Goal: Task Accomplishment & Management: Use online tool/utility

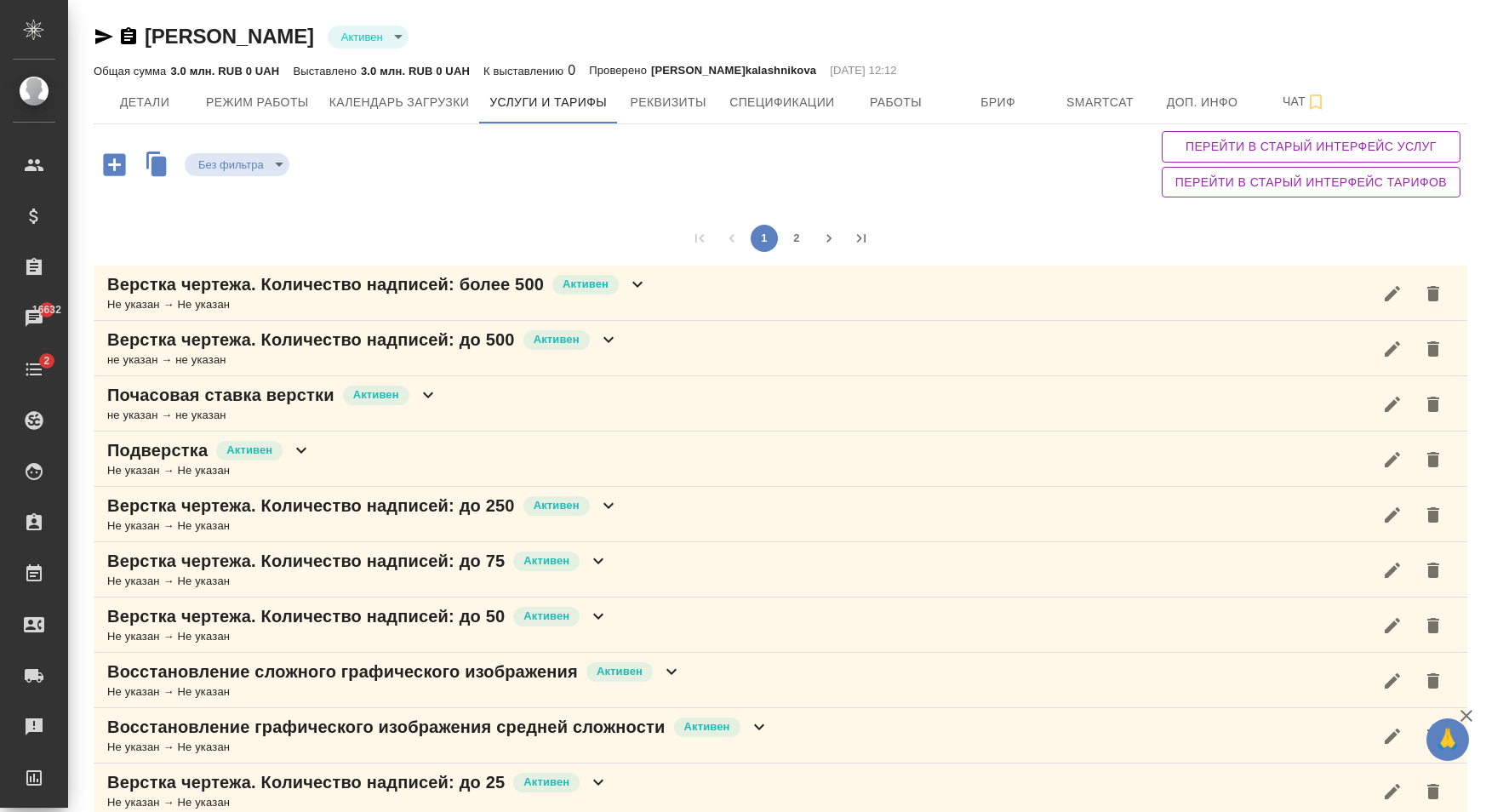
click at [640, 281] on icon at bounding box center [637, 284] width 20 height 20
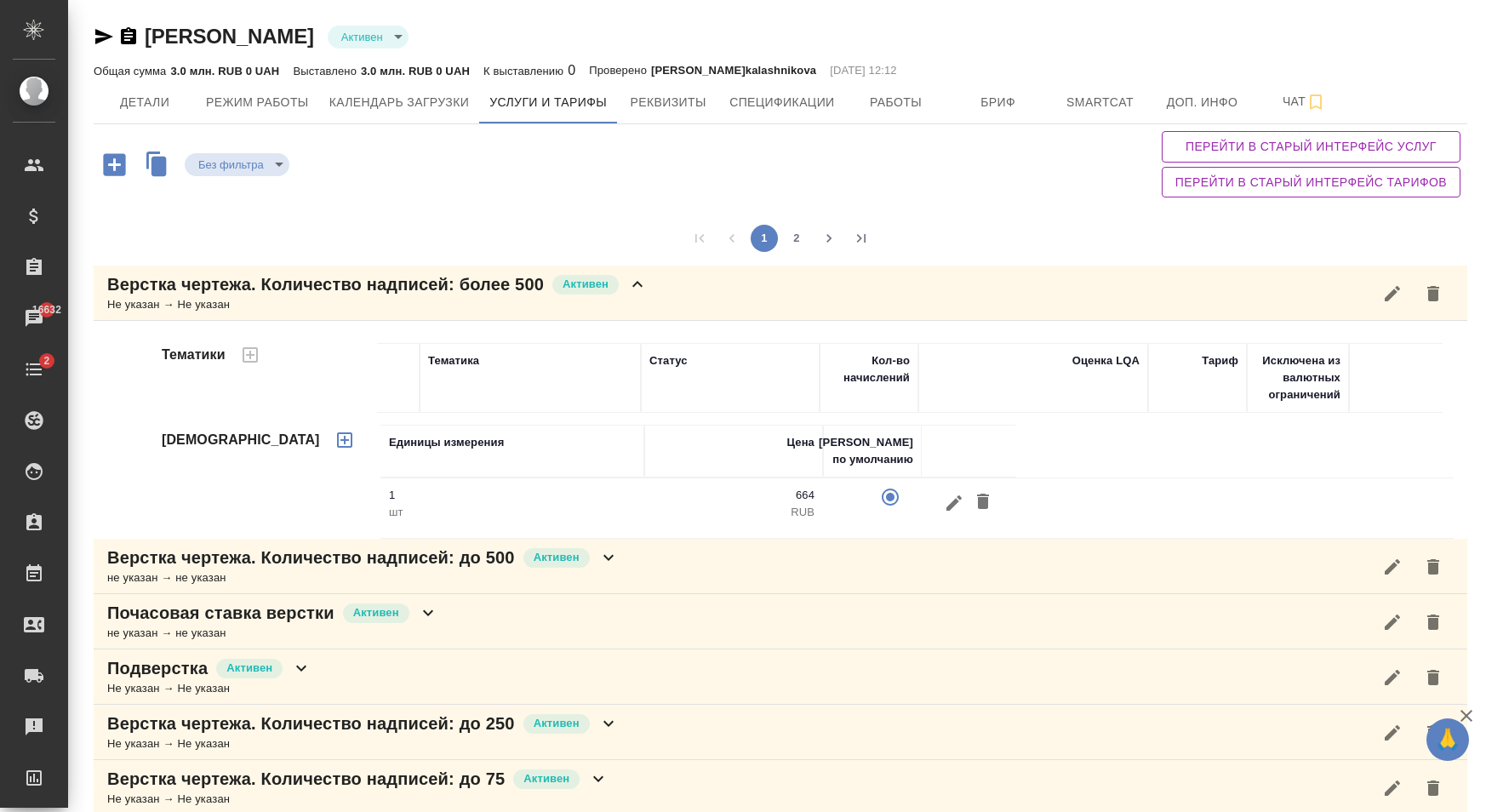
click at [643, 282] on icon at bounding box center [637, 284] width 20 height 20
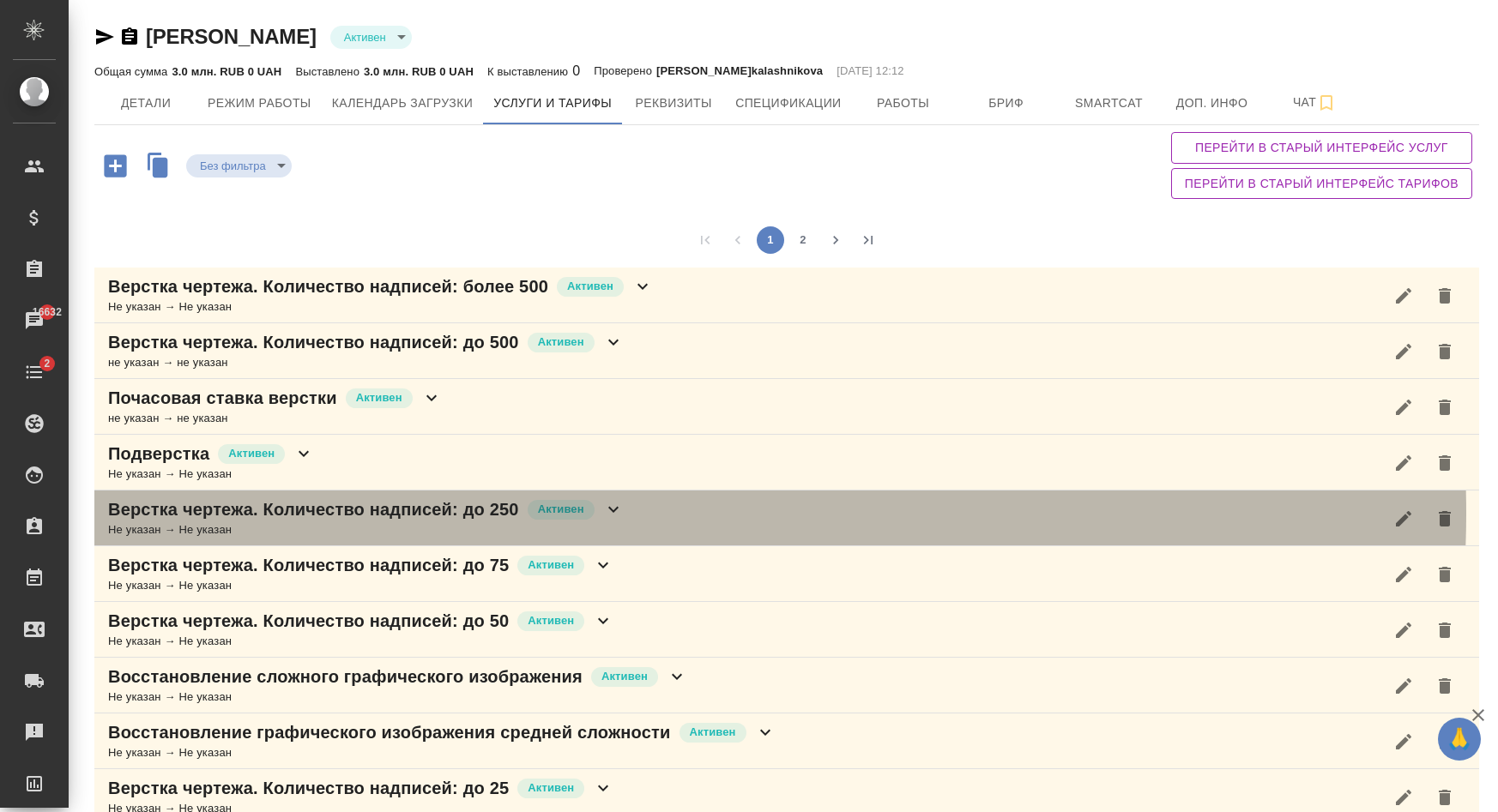
click at [616, 513] on icon at bounding box center [613, 510] width 20 height 20
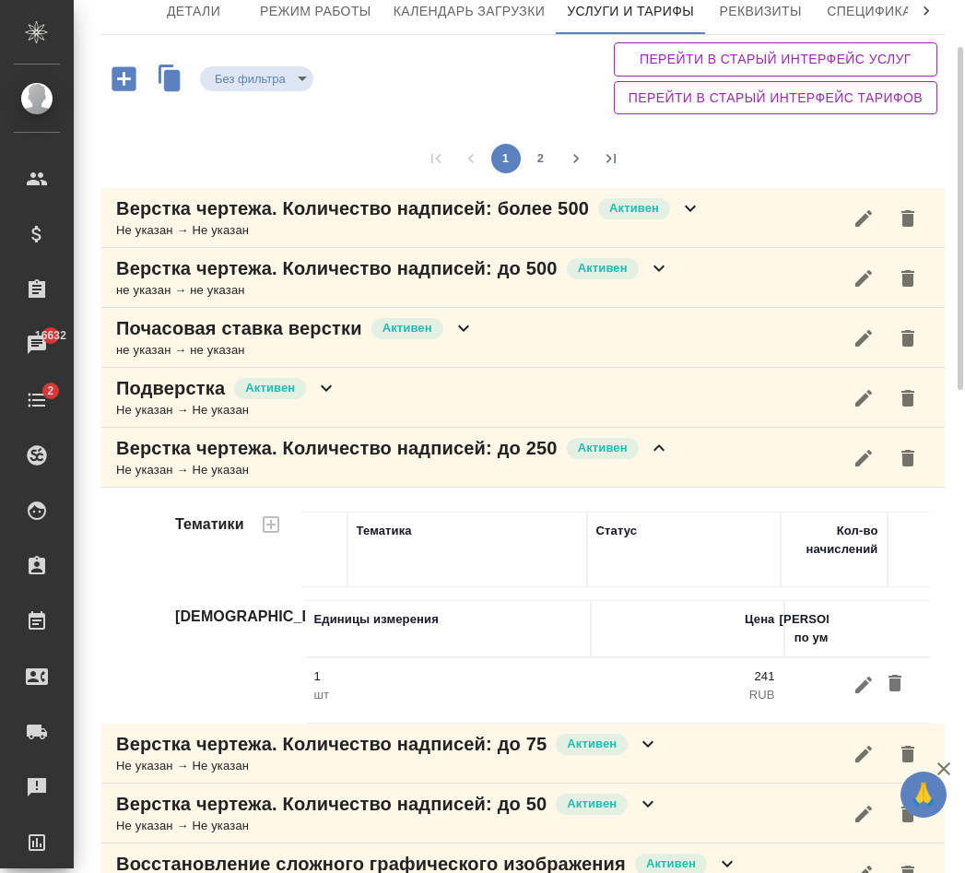
scroll to position [122, 0]
click at [856, 459] on icon "button" at bounding box center [864, 457] width 17 height 17
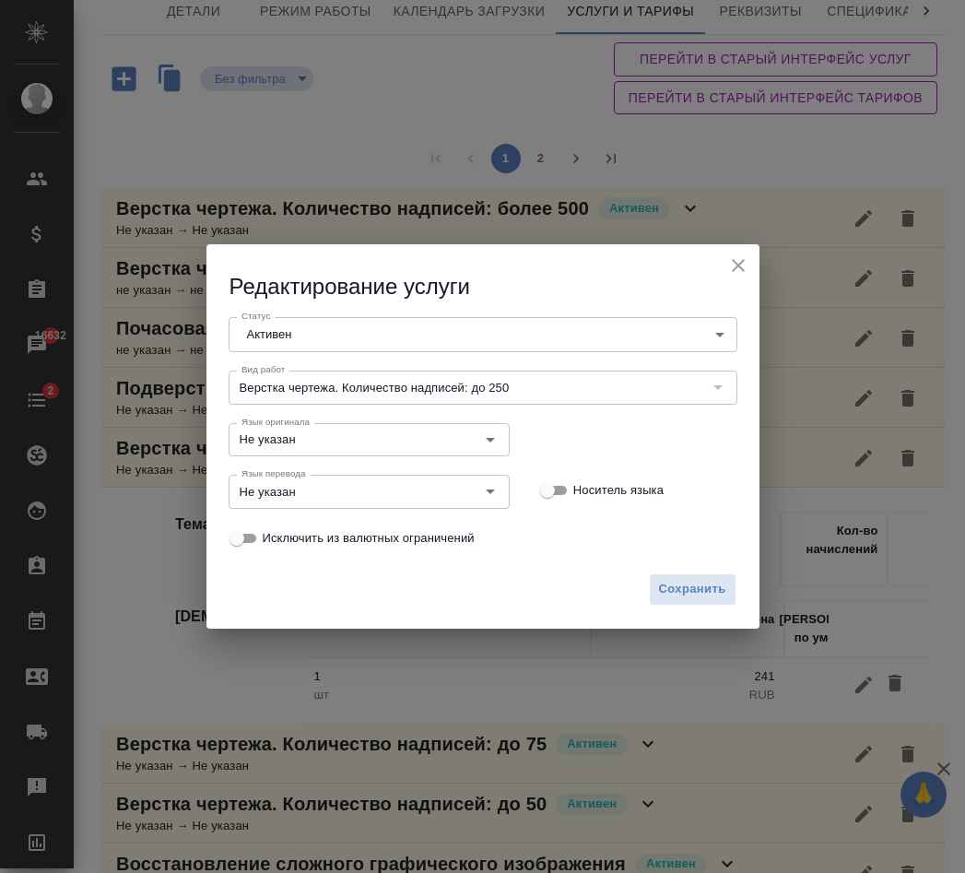
click at [734, 262] on icon "close" at bounding box center [738, 265] width 22 height 22
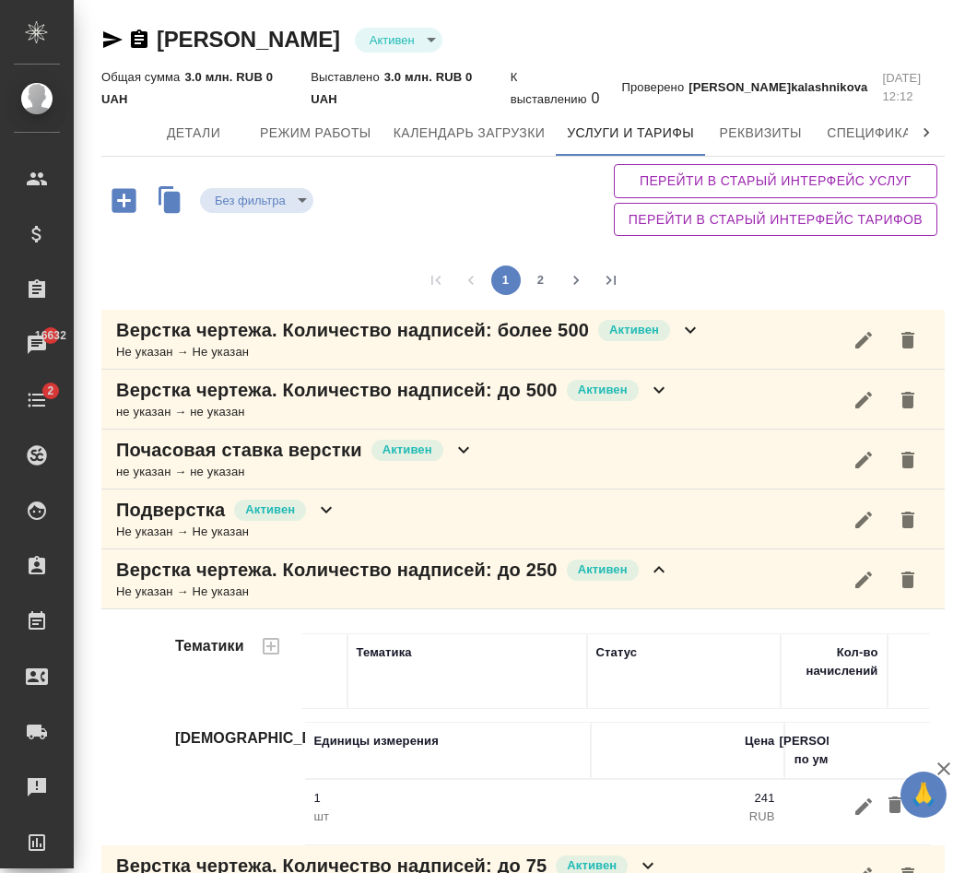
scroll to position [188, 0]
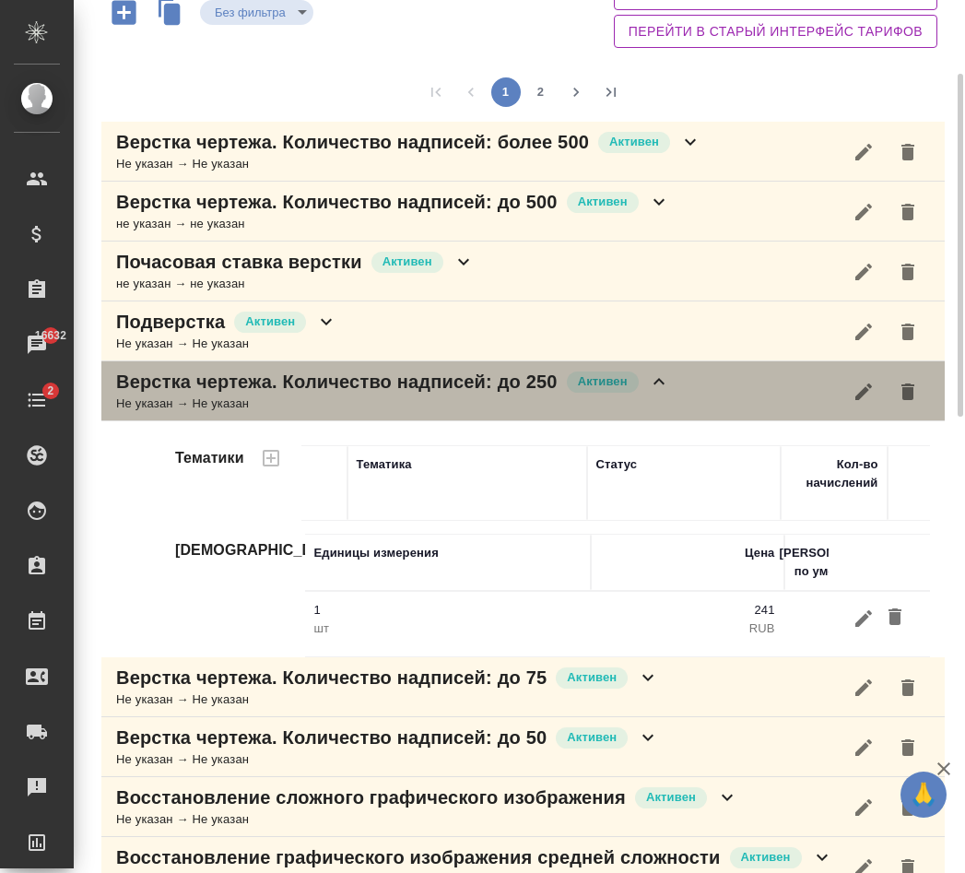
click at [666, 378] on icon at bounding box center [659, 382] width 22 height 22
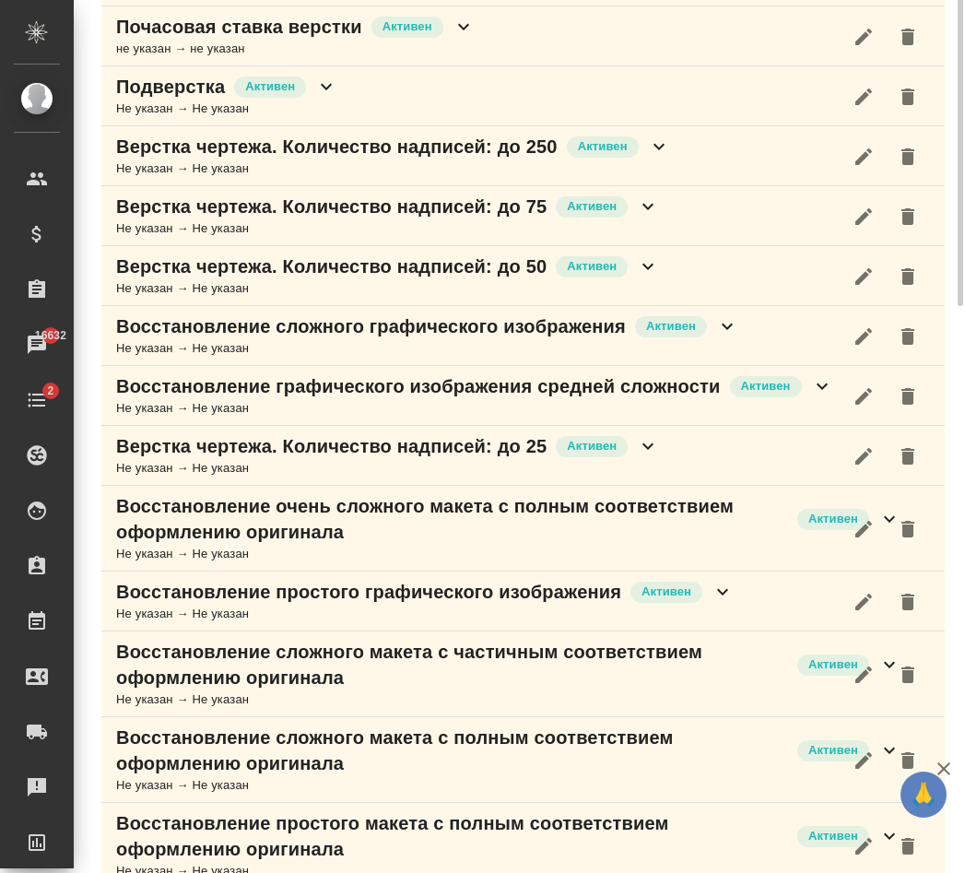
scroll to position [47, 0]
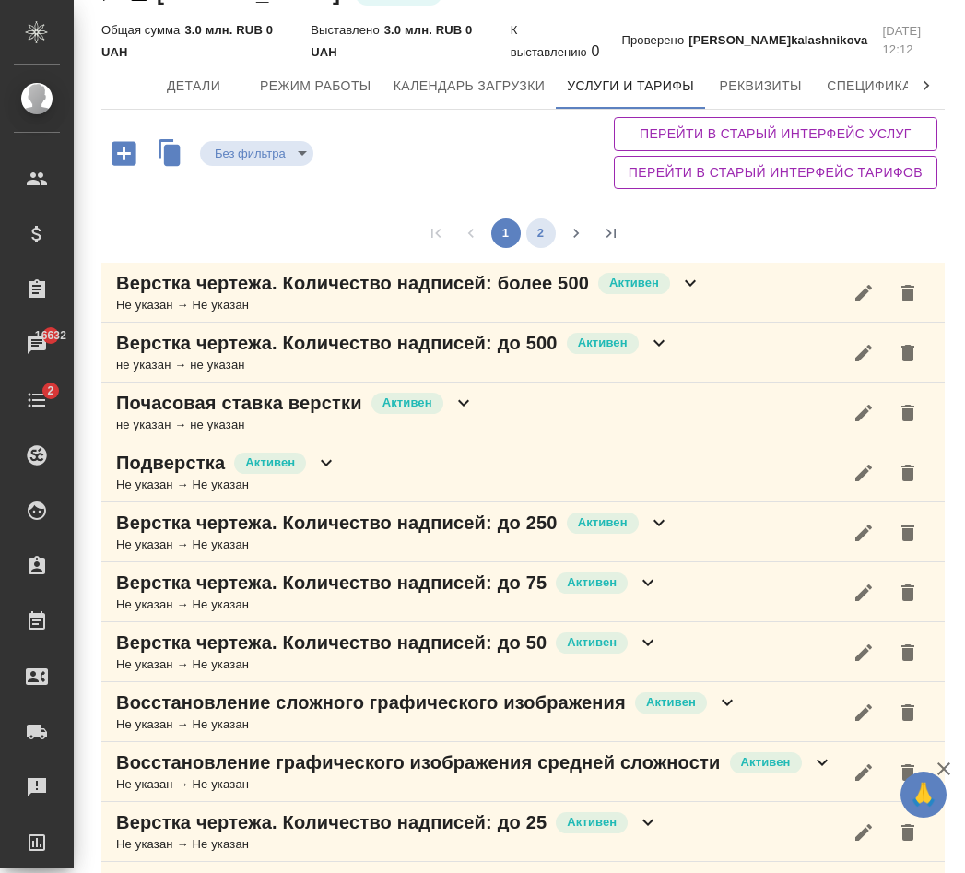
click at [535, 240] on button "2" at bounding box center [541, 234] width 30 height 30
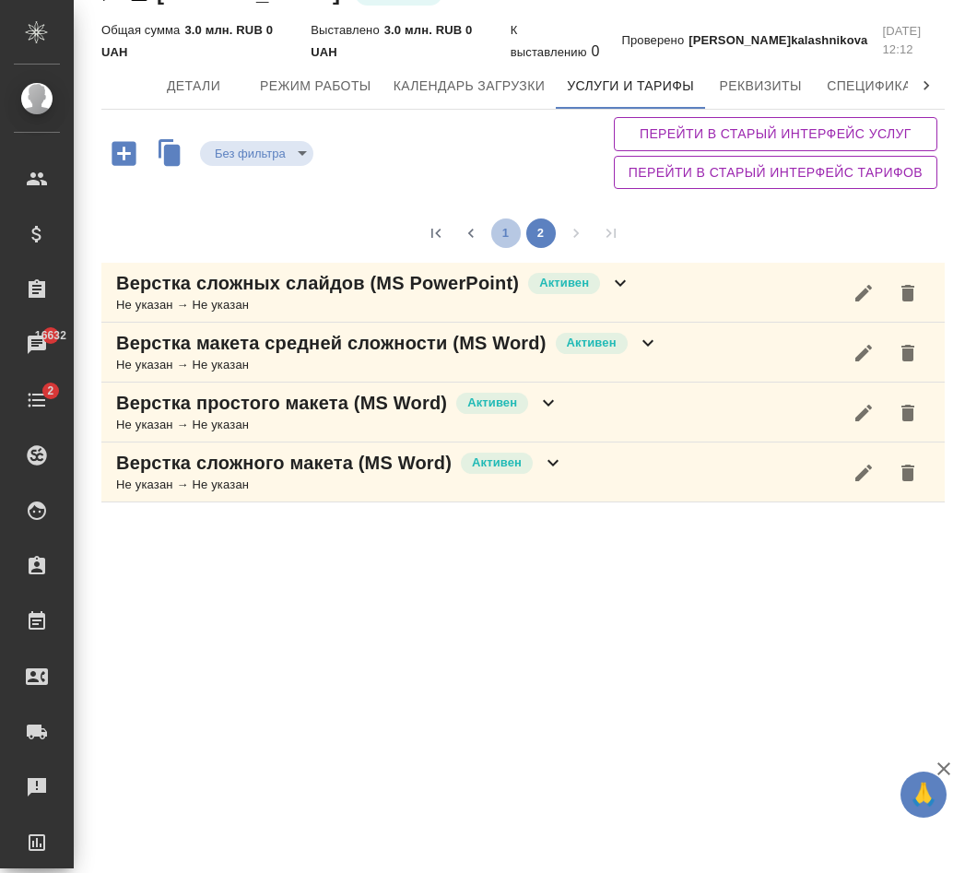
click at [500, 237] on button "1" at bounding box center [506, 234] width 30 height 30
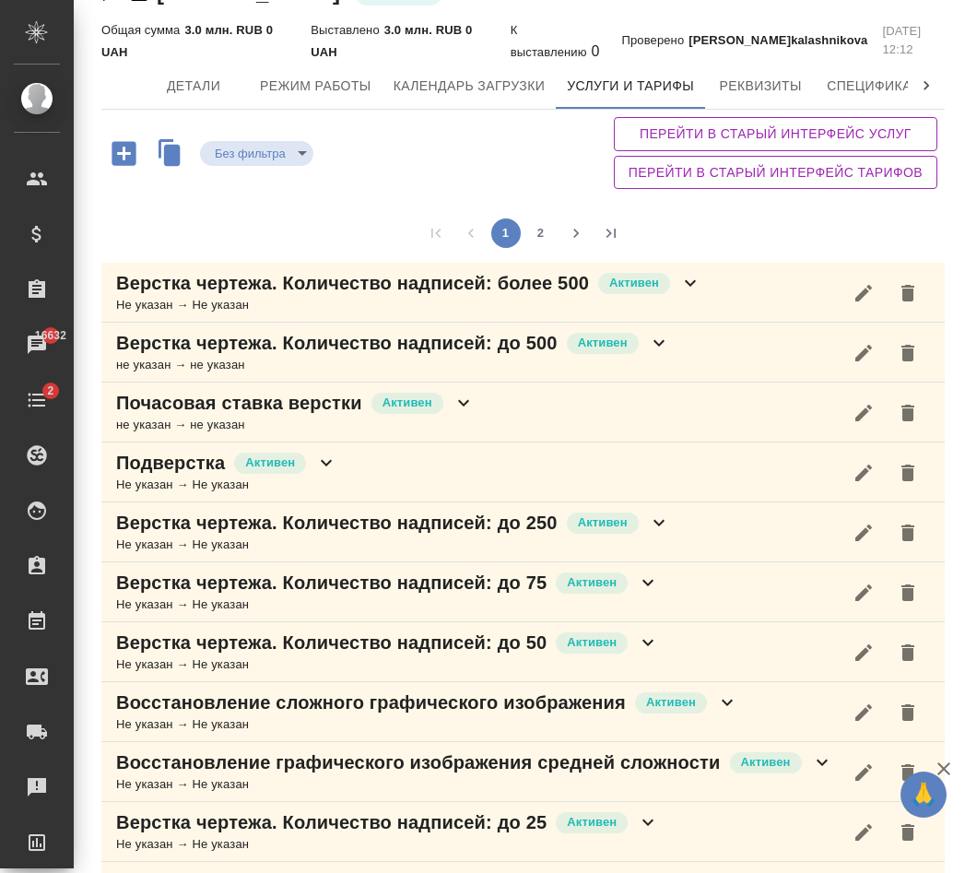
click at [683, 290] on icon at bounding box center [690, 283] width 22 height 22
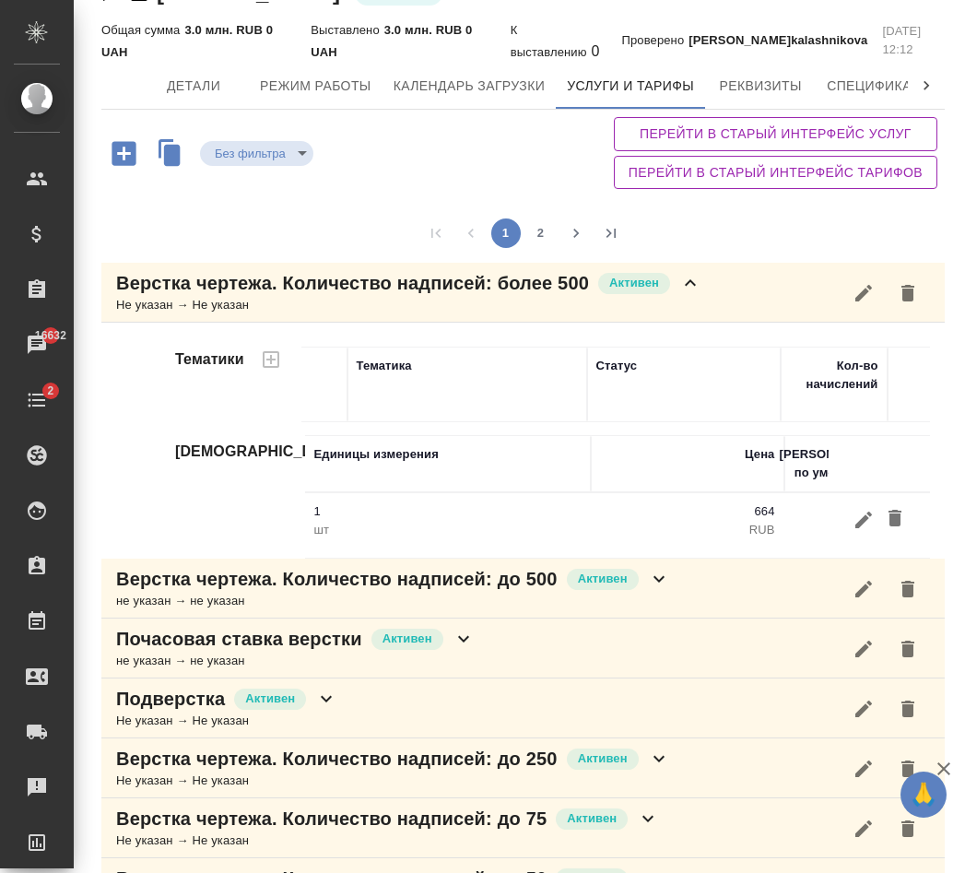
drag, startPoint x: 555, startPoint y: 429, endPoint x: 338, endPoint y: 429, distance: 216.7
click at [338, 429] on div "Единицы измерения Цена Тариф по умолчанию 1 шт 664 RUB" at bounding box center [624, 485] width 647 height 154
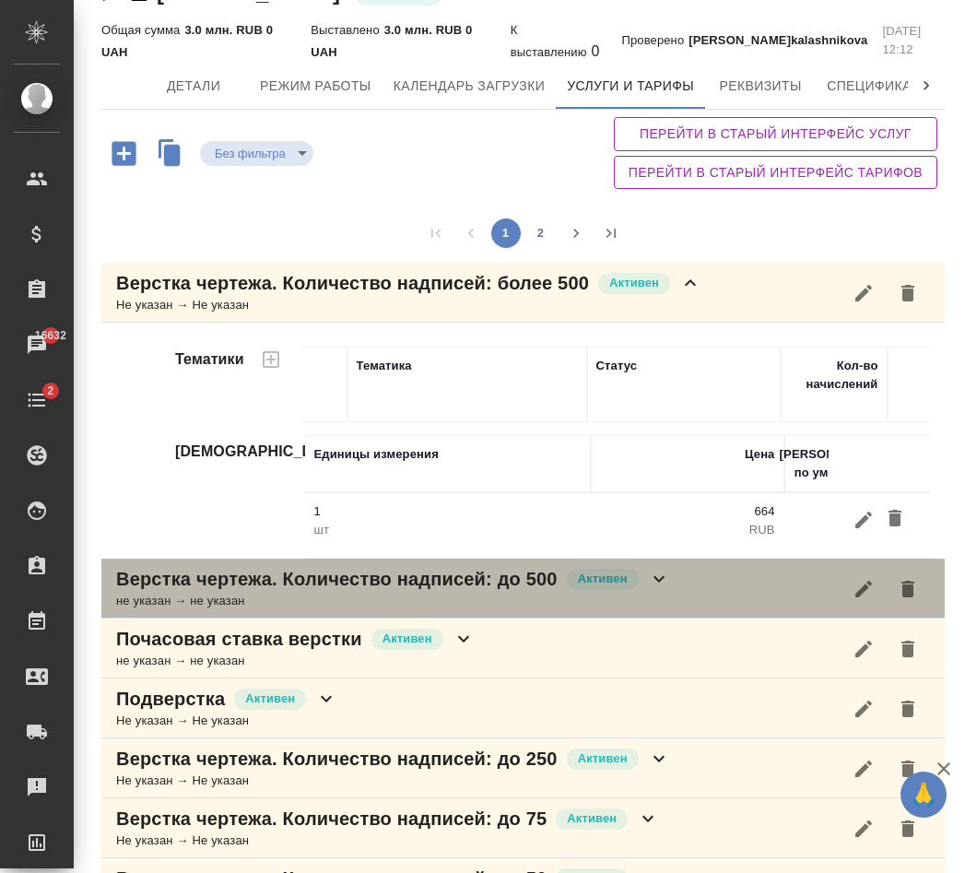
click at [667, 590] on icon at bounding box center [659, 579] width 22 height 22
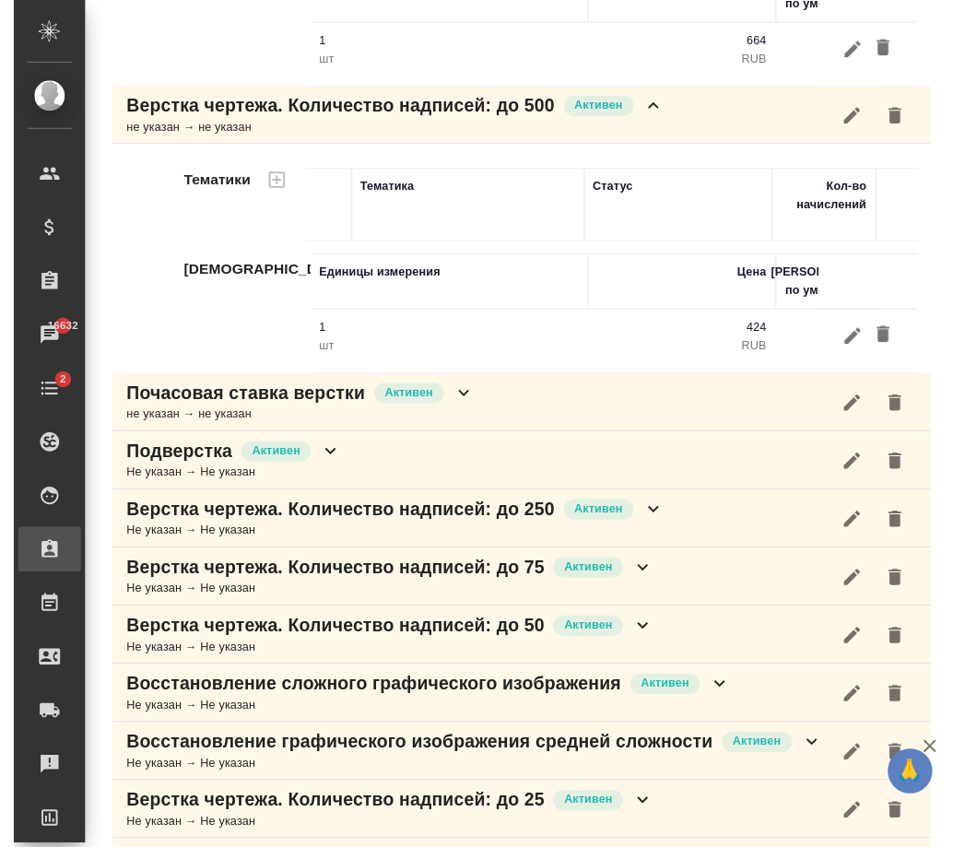
scroll to position [329, 0]
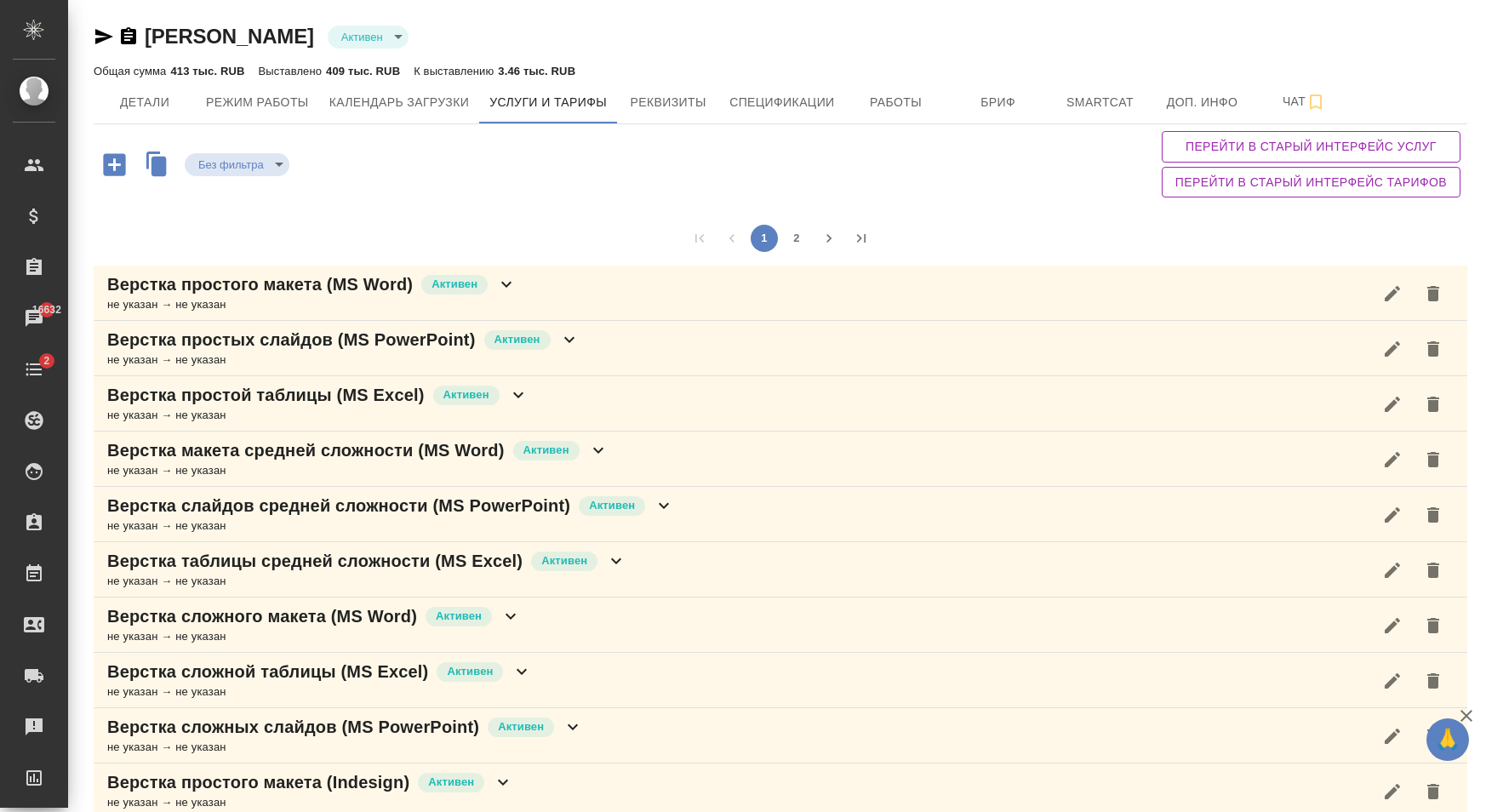
click at [513, 284] on icon at bounding box center [507, 284] width 20 height 20
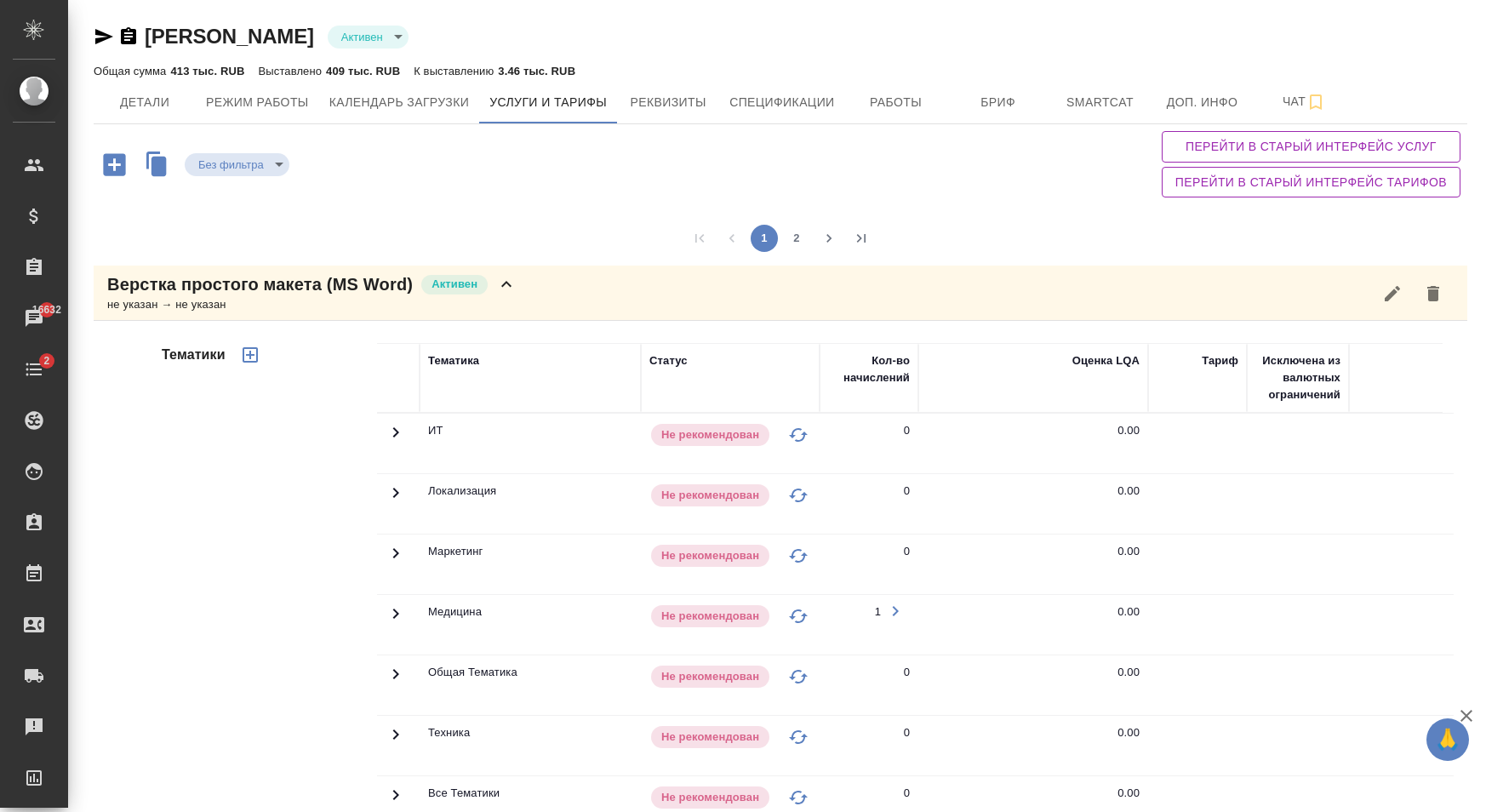
click at [502, 276] on icon at bounding box center [507, 284] width 20 height 20
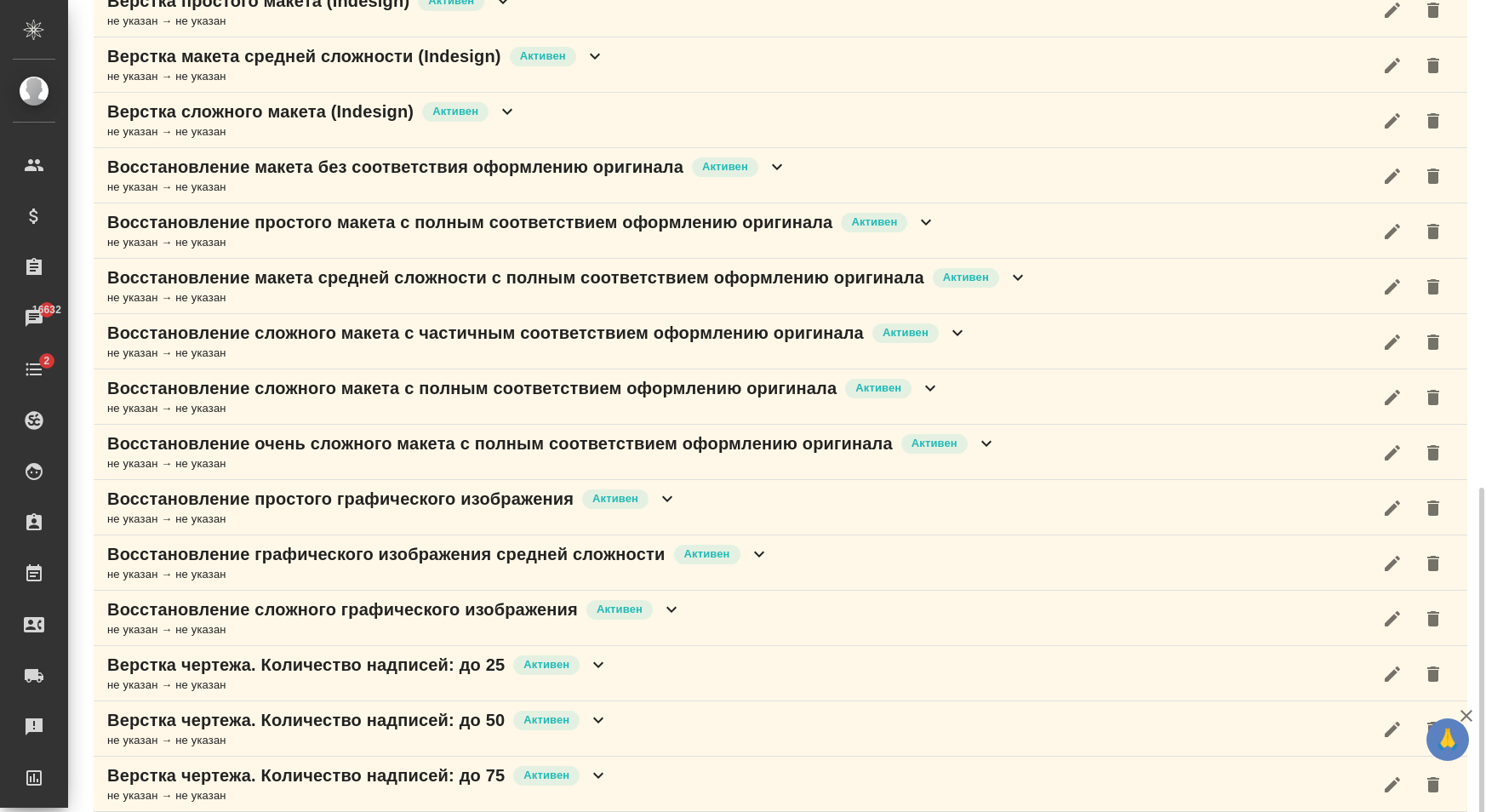
scroll to position [853, 0]
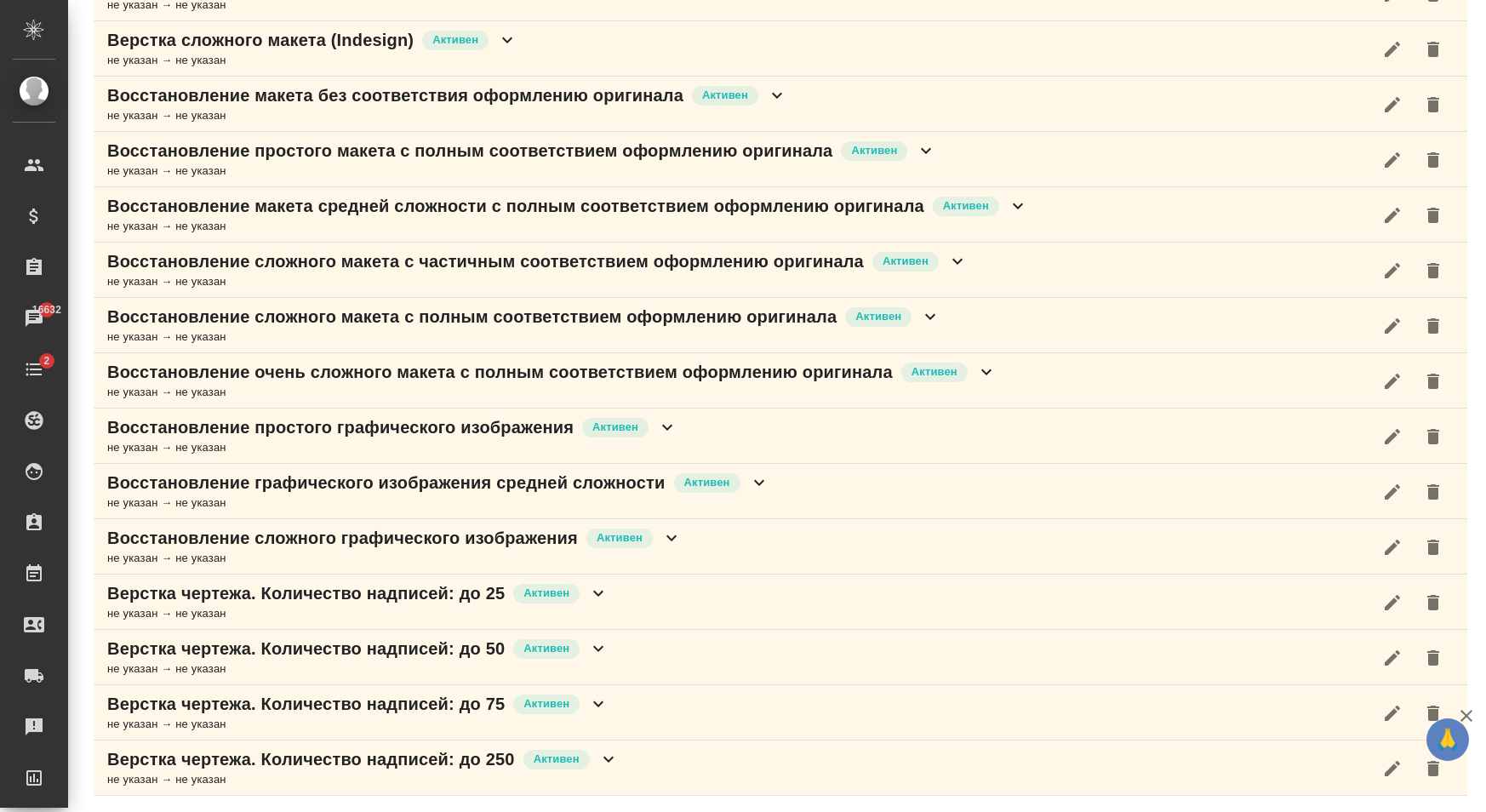
click at [610, 758] on icon at bounding box center [608, 759] width 10 height 6
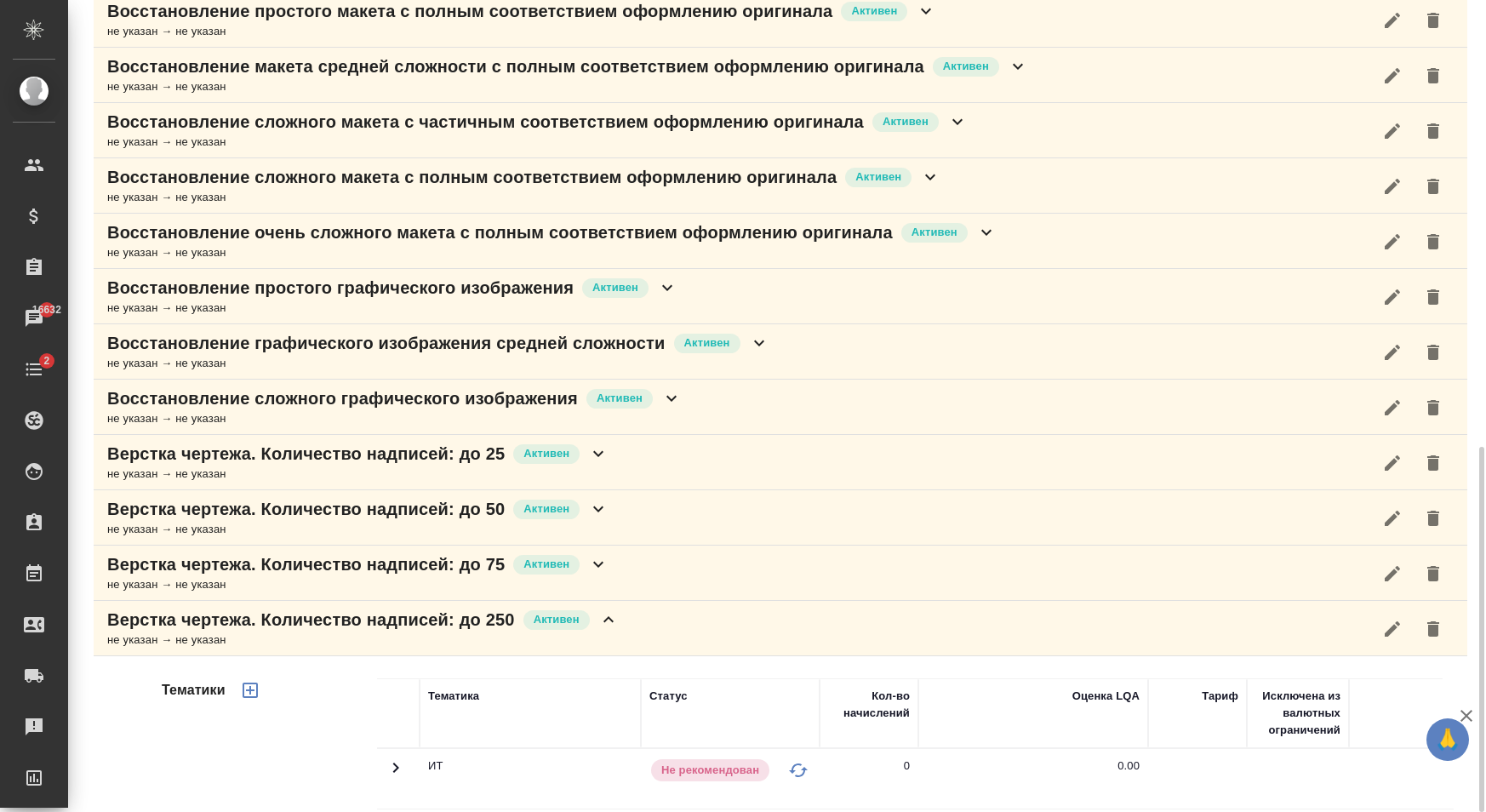
scroll to position [1339, 0]
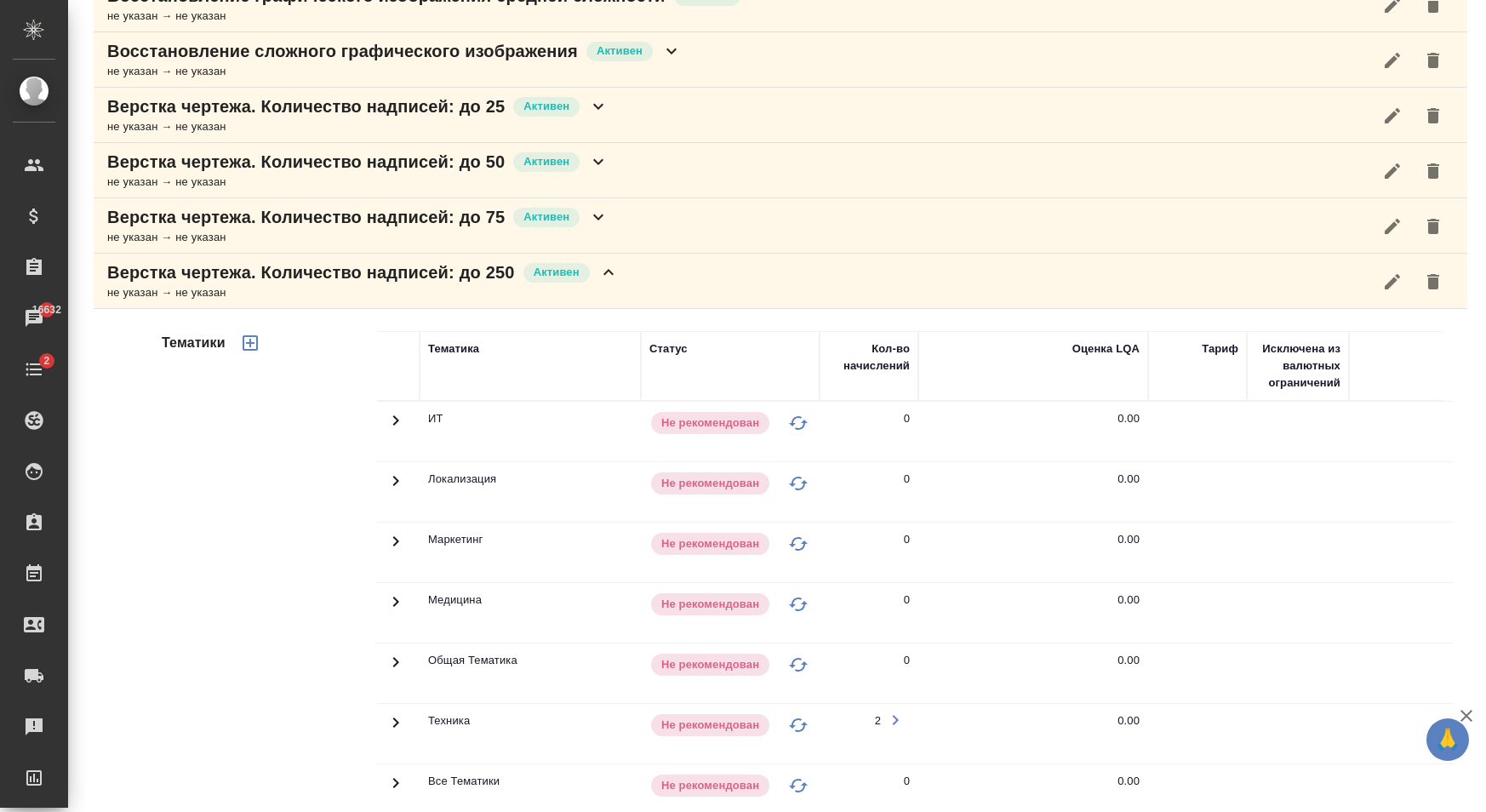
click at [398, 420] on icon at bounding box center [396, 420] width 20 height 20
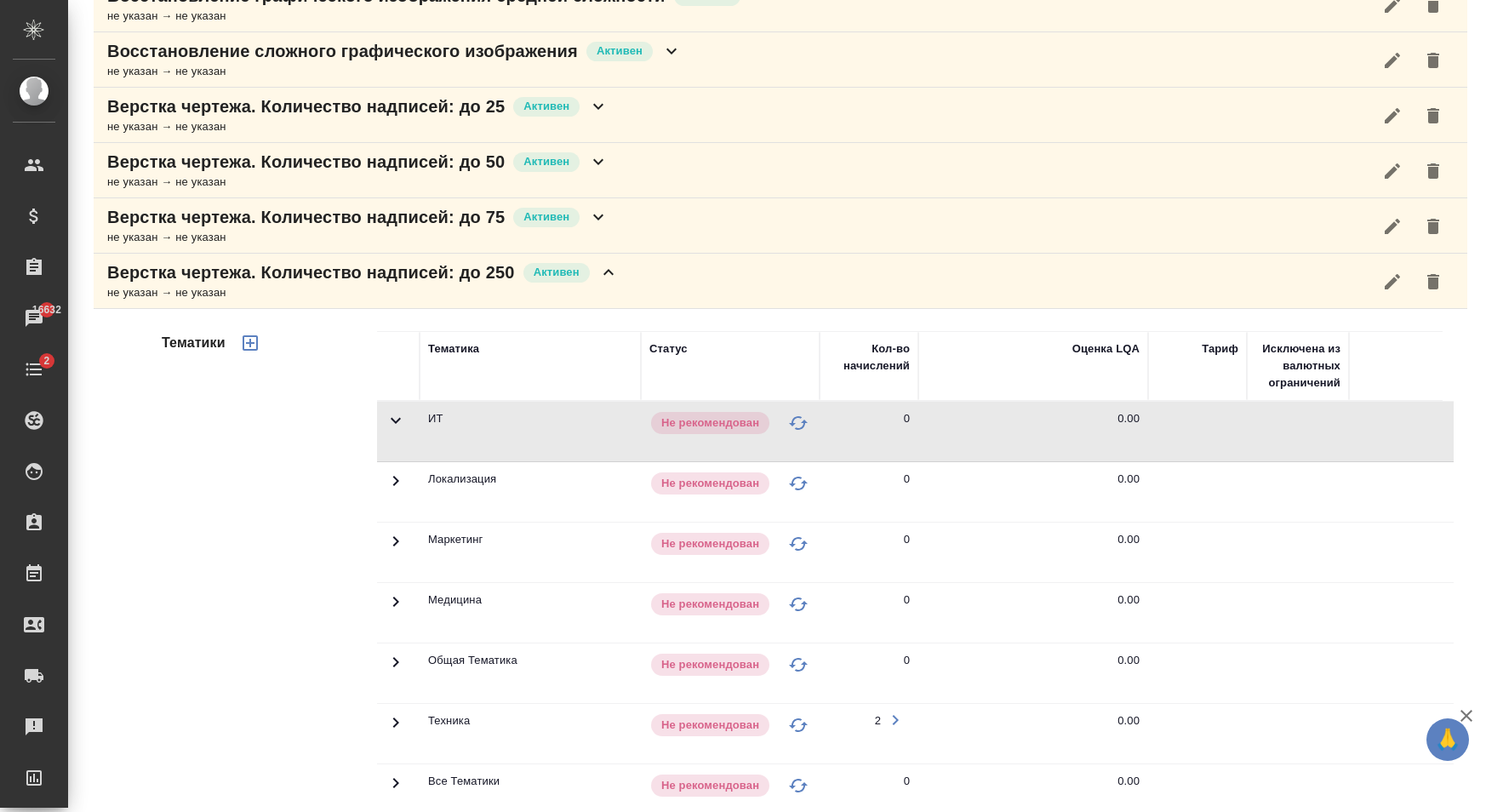
click at [395, 431] on icon at bounding box center [396, 420] width 20 height 20
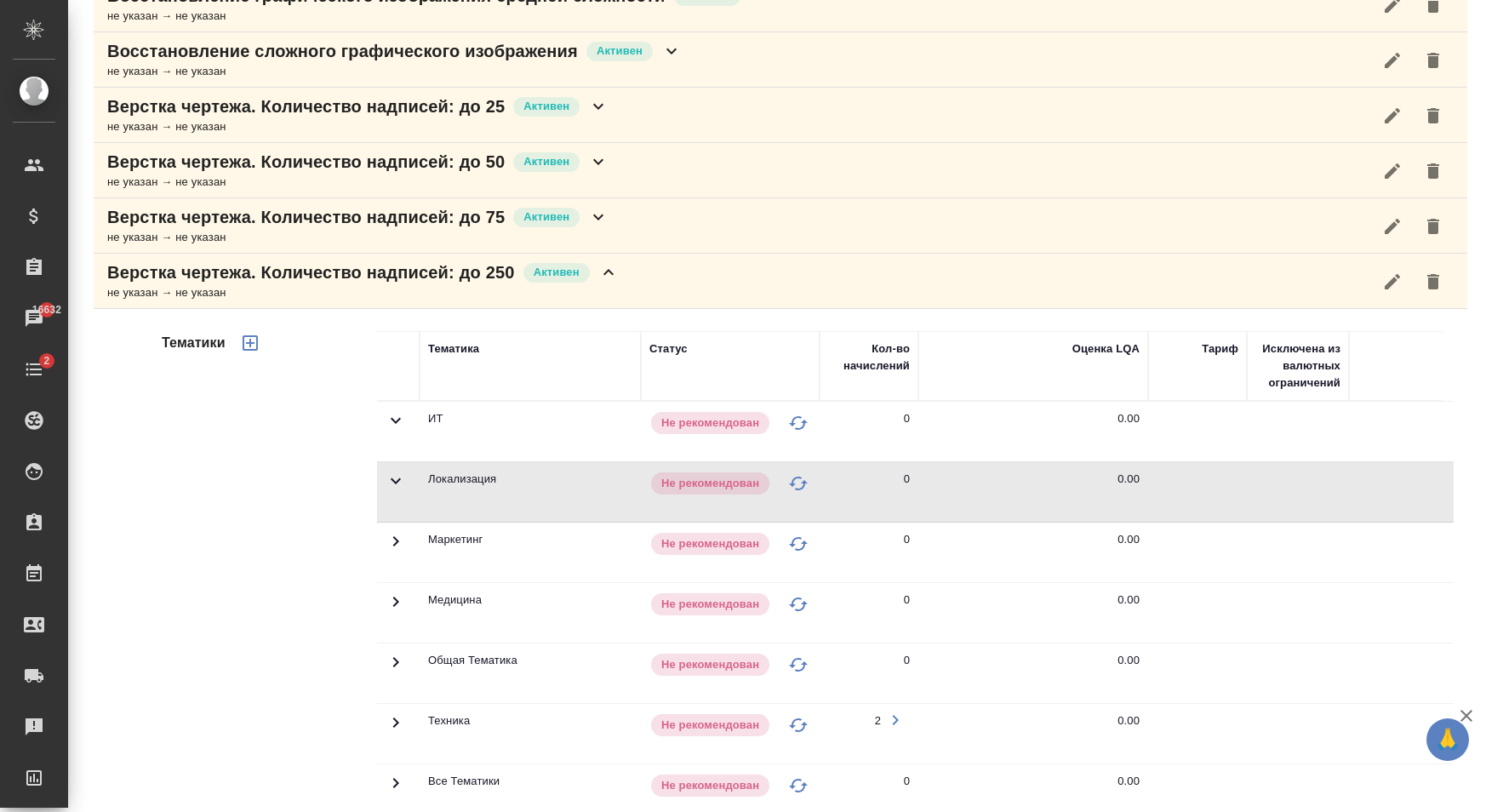
click at [400, 428] on icon at bounding box center [396, 420] width 20 height 20
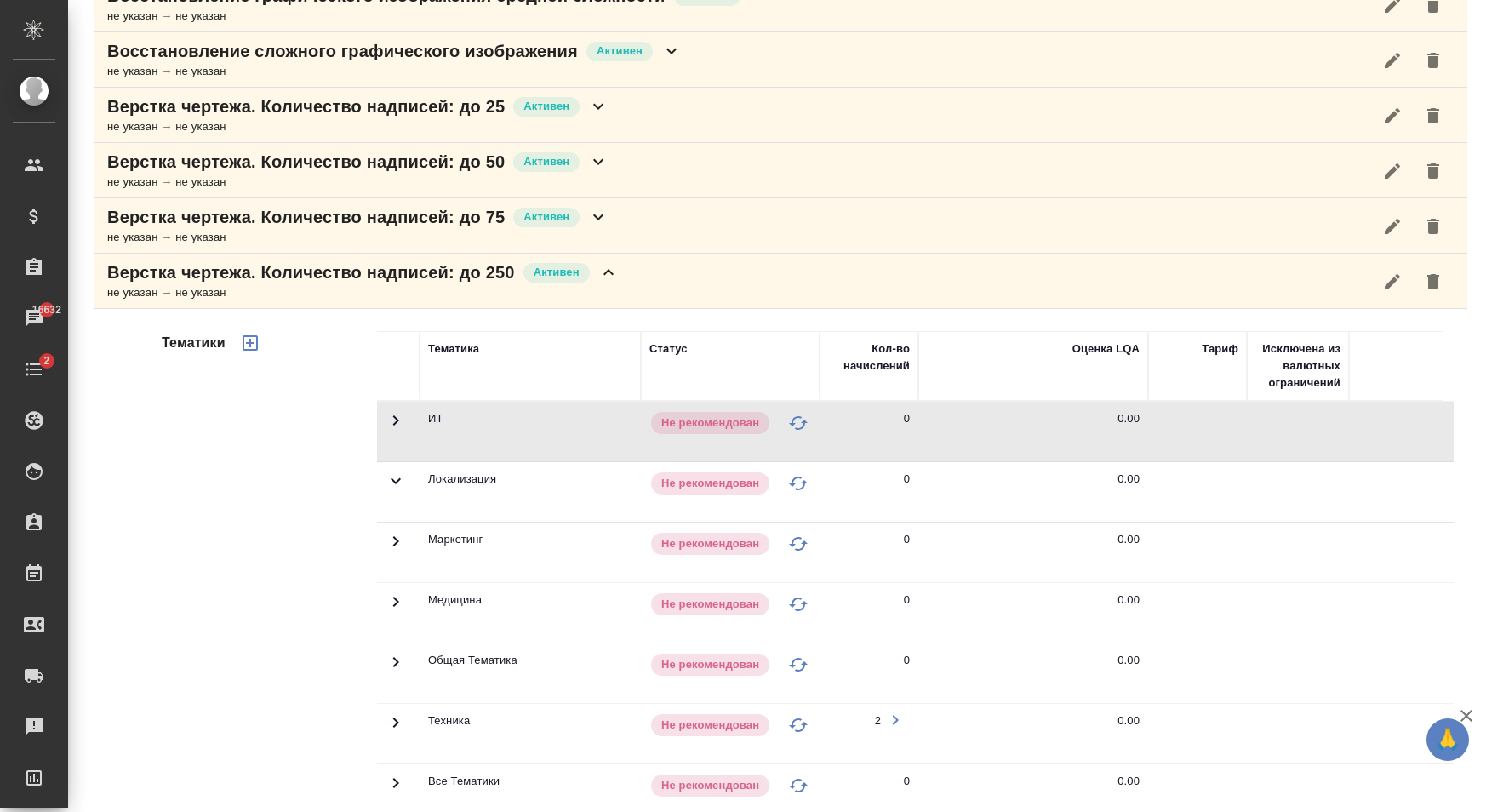
click at [396, 457] on td at bounding box center [398, 431] width 42 height 60
click at [396, 425] on icon at bounding box center [396, 420] width 6 height 10
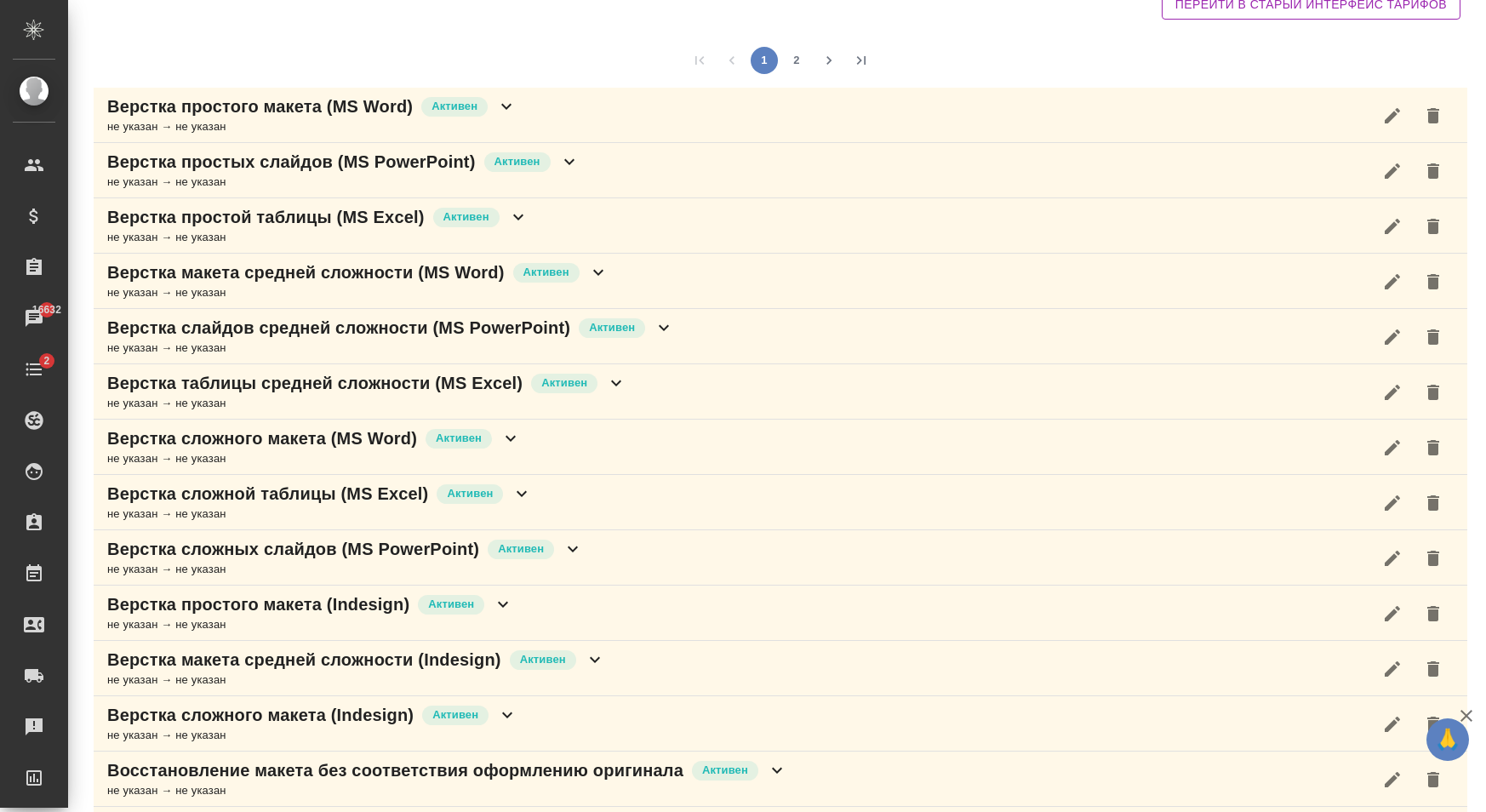
scroll to position [0, 0]
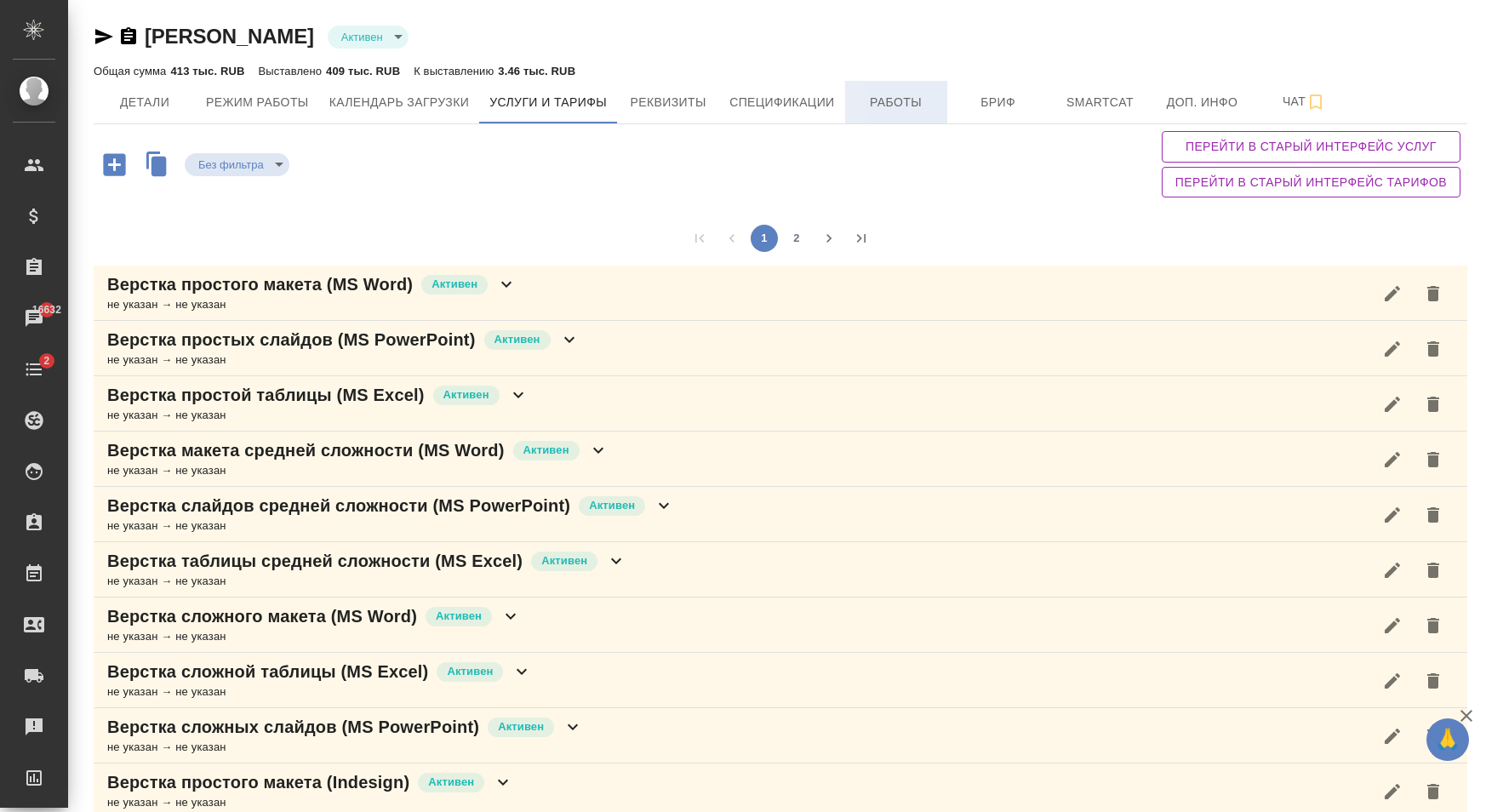
click at [902, 103] on span "Работы" at bounding box center [896, 102] width 82 height 21
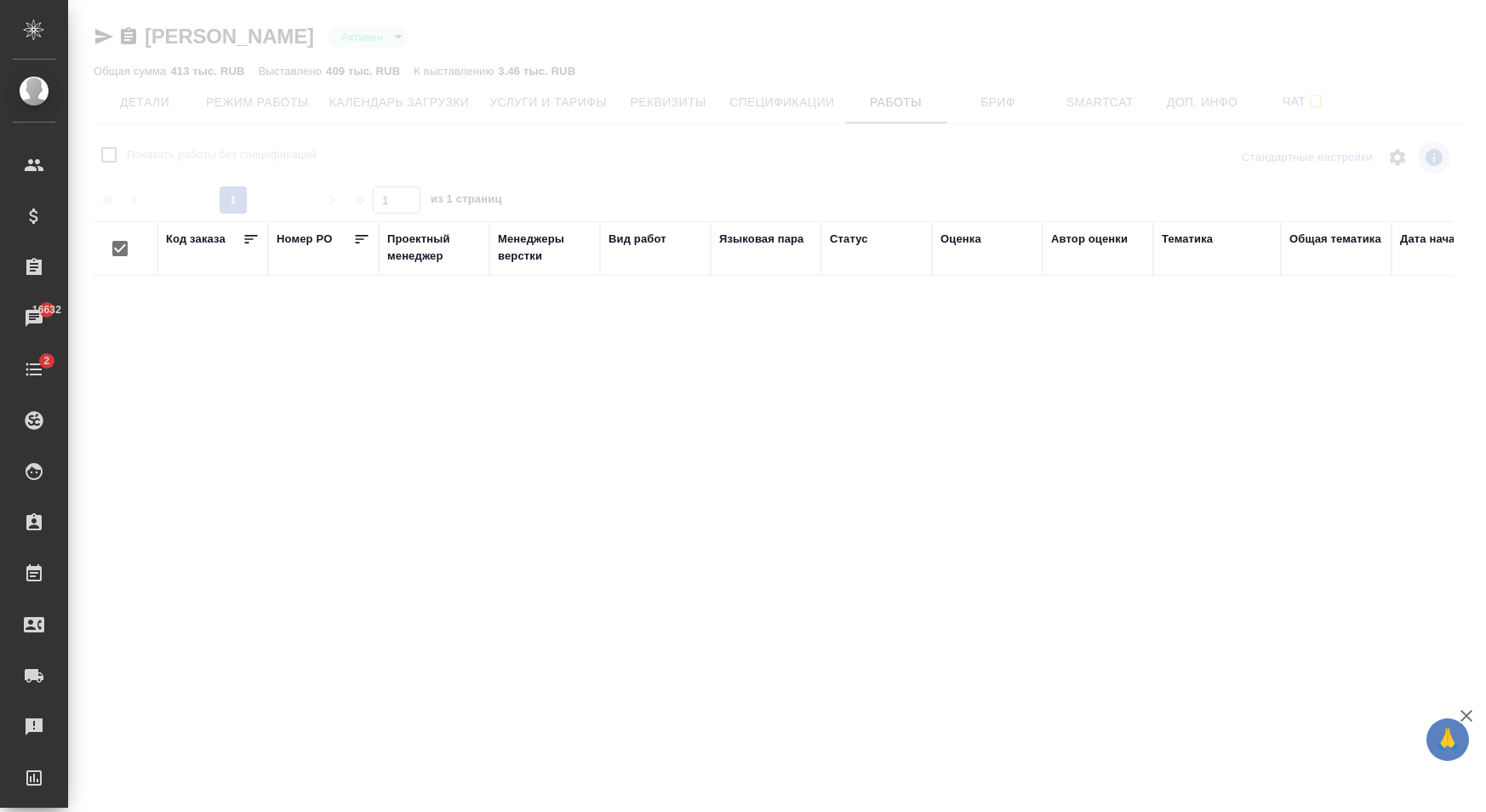
checkbox input "false"
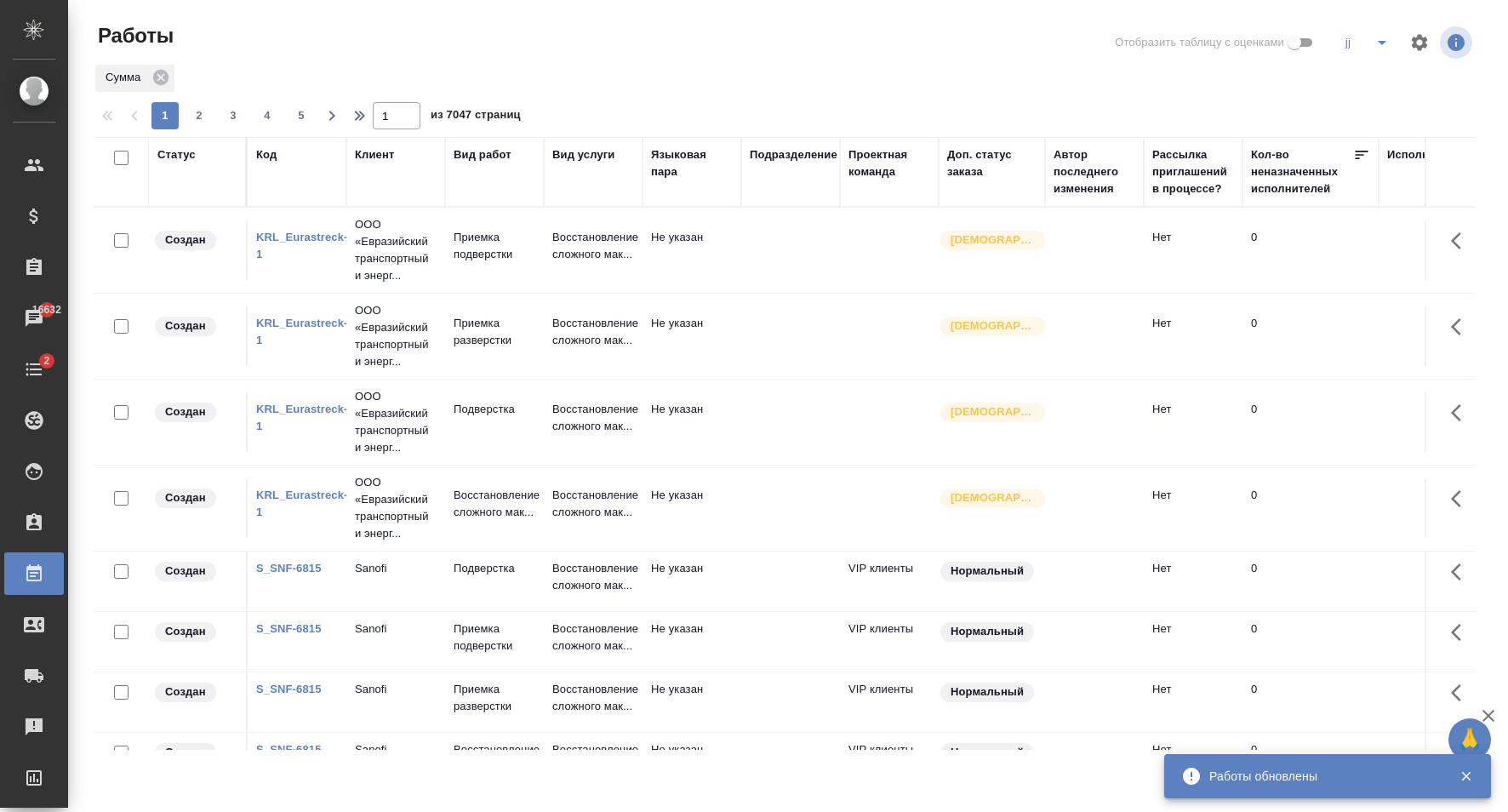
click at [1441, 242] on button "button" at bounding box center [1461, 241] width 41 height 41
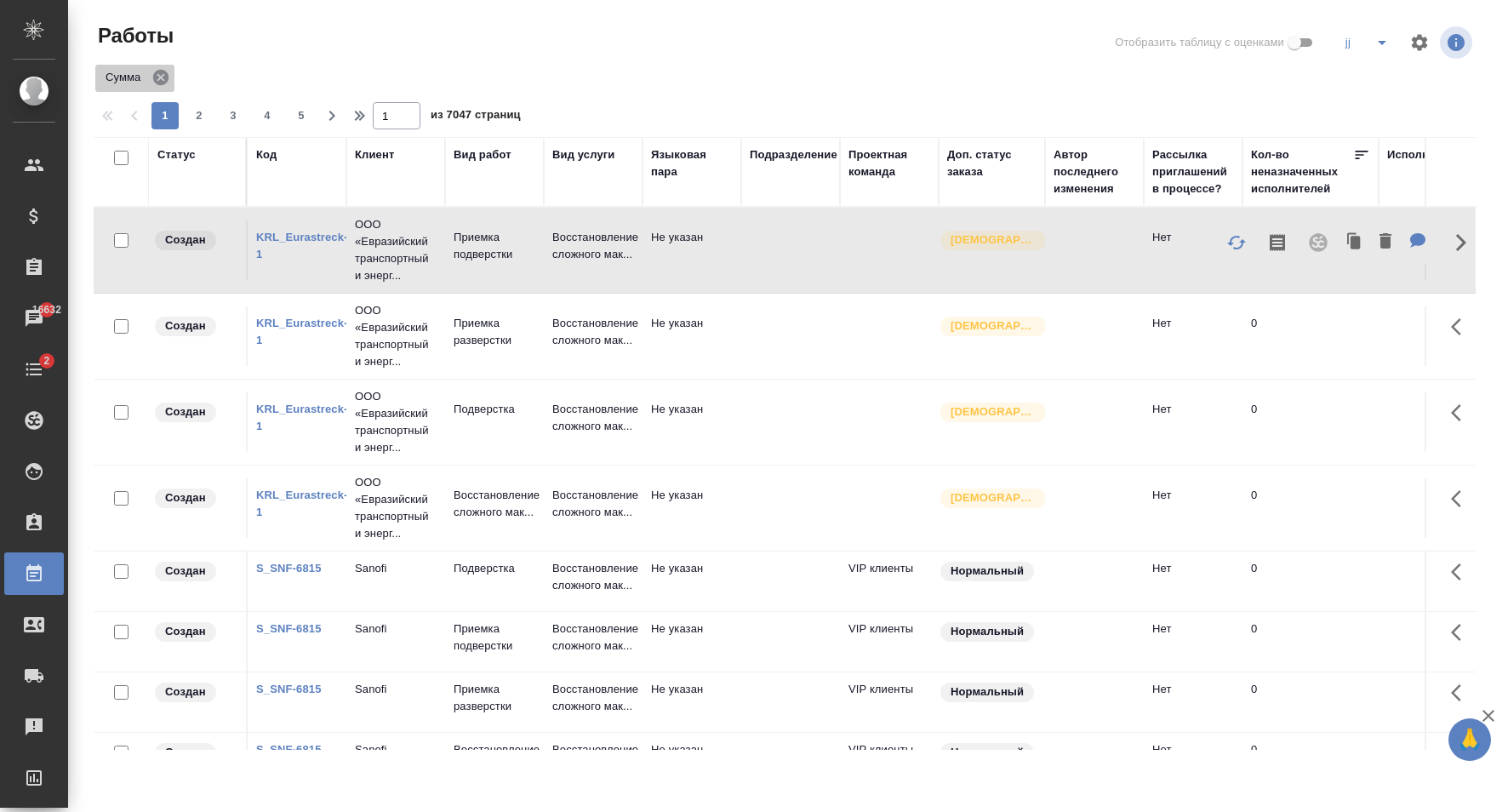
click at [161, 75] on icon at bounding box center [161, 78] width 16 height 16
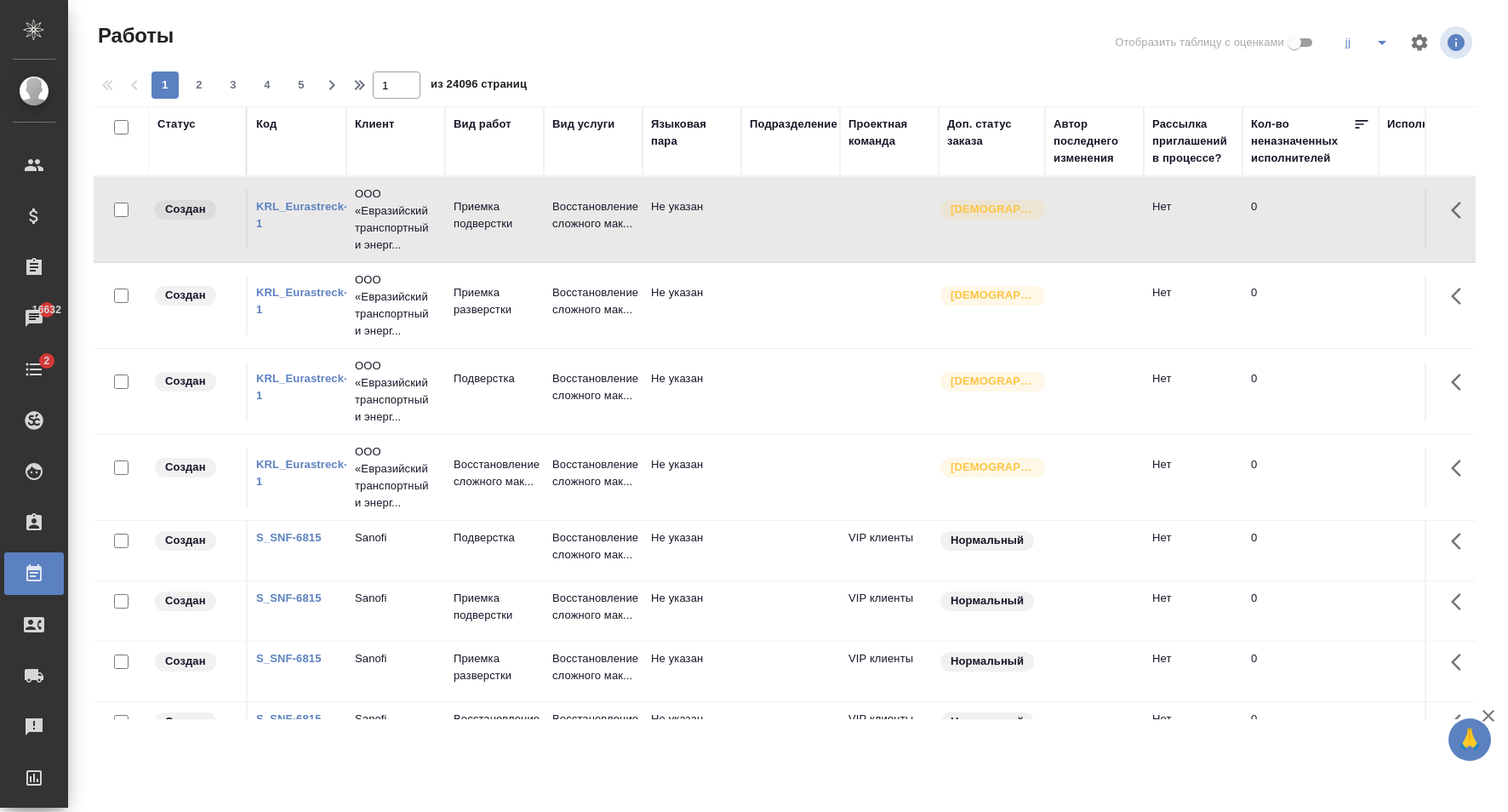
click at [812, 243] on td at bounding box center [790, 220] width 99 height 60
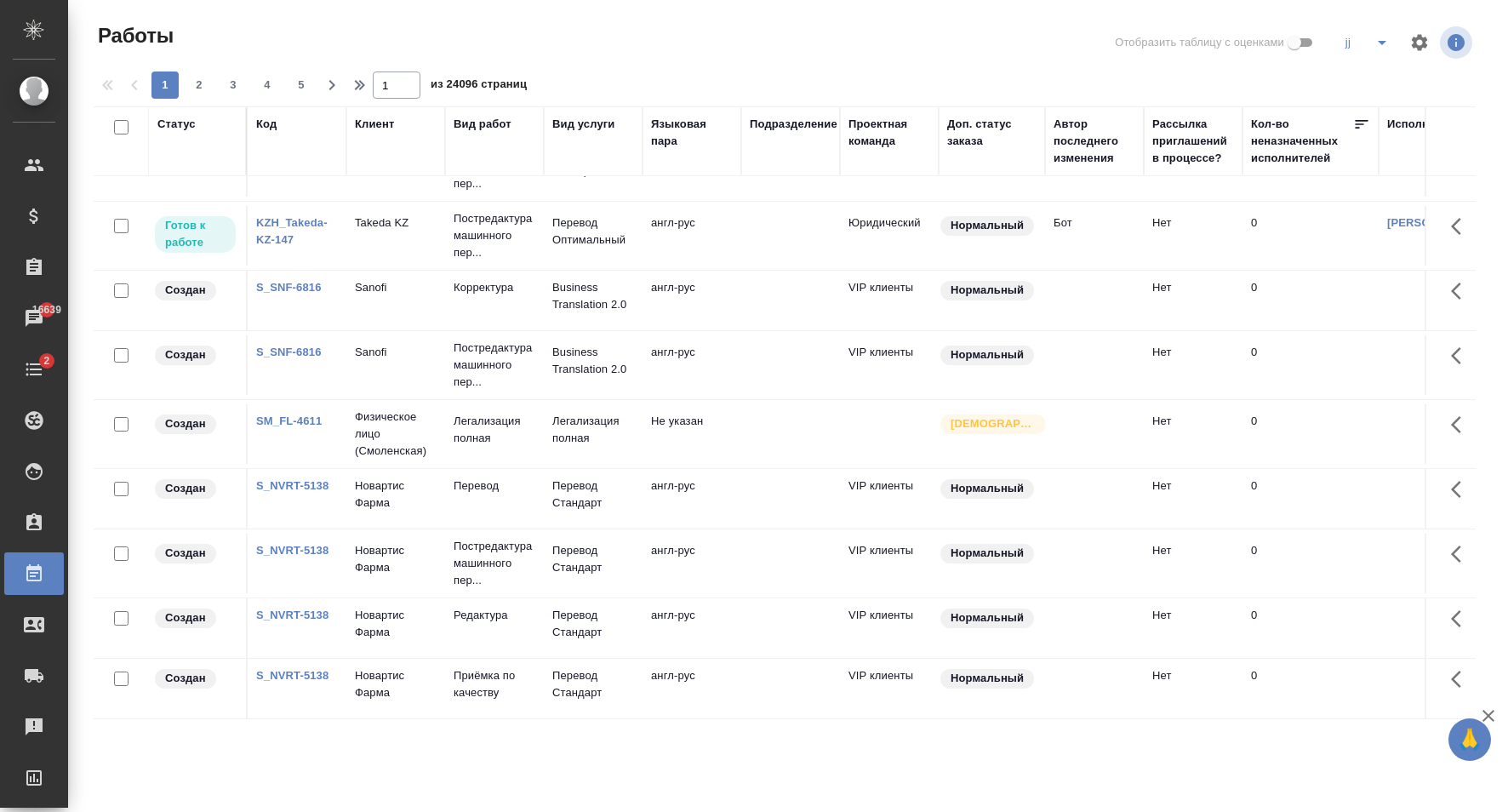
scroll to position [1195, 0]
click at [180, 125] on div "Статус" at bounding box center [176, 124] width 38 height 17
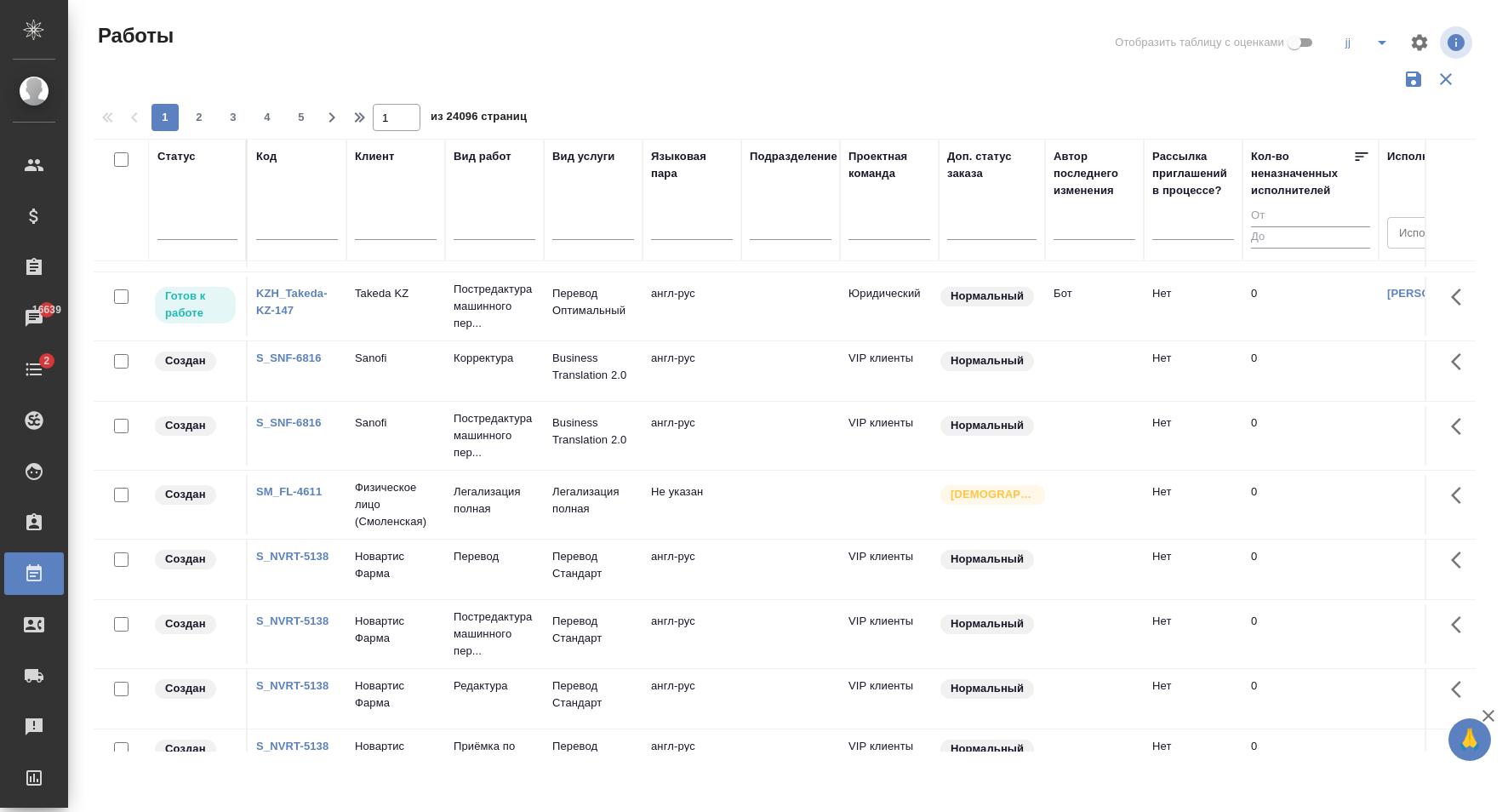
scroll to position [1248, 0]
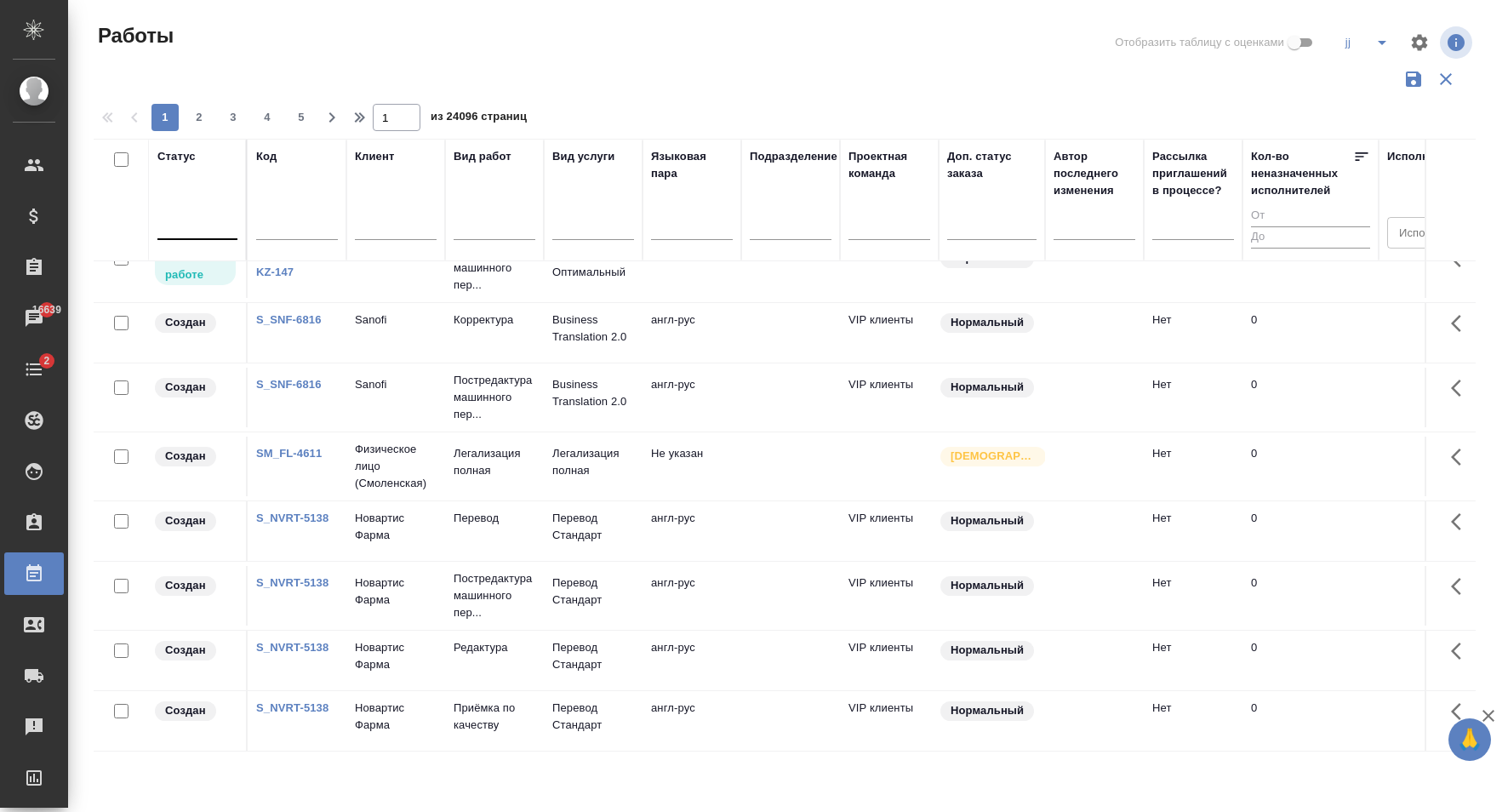
click at [212, 214] on div at bounding box center [197, 222] width 80 height 25
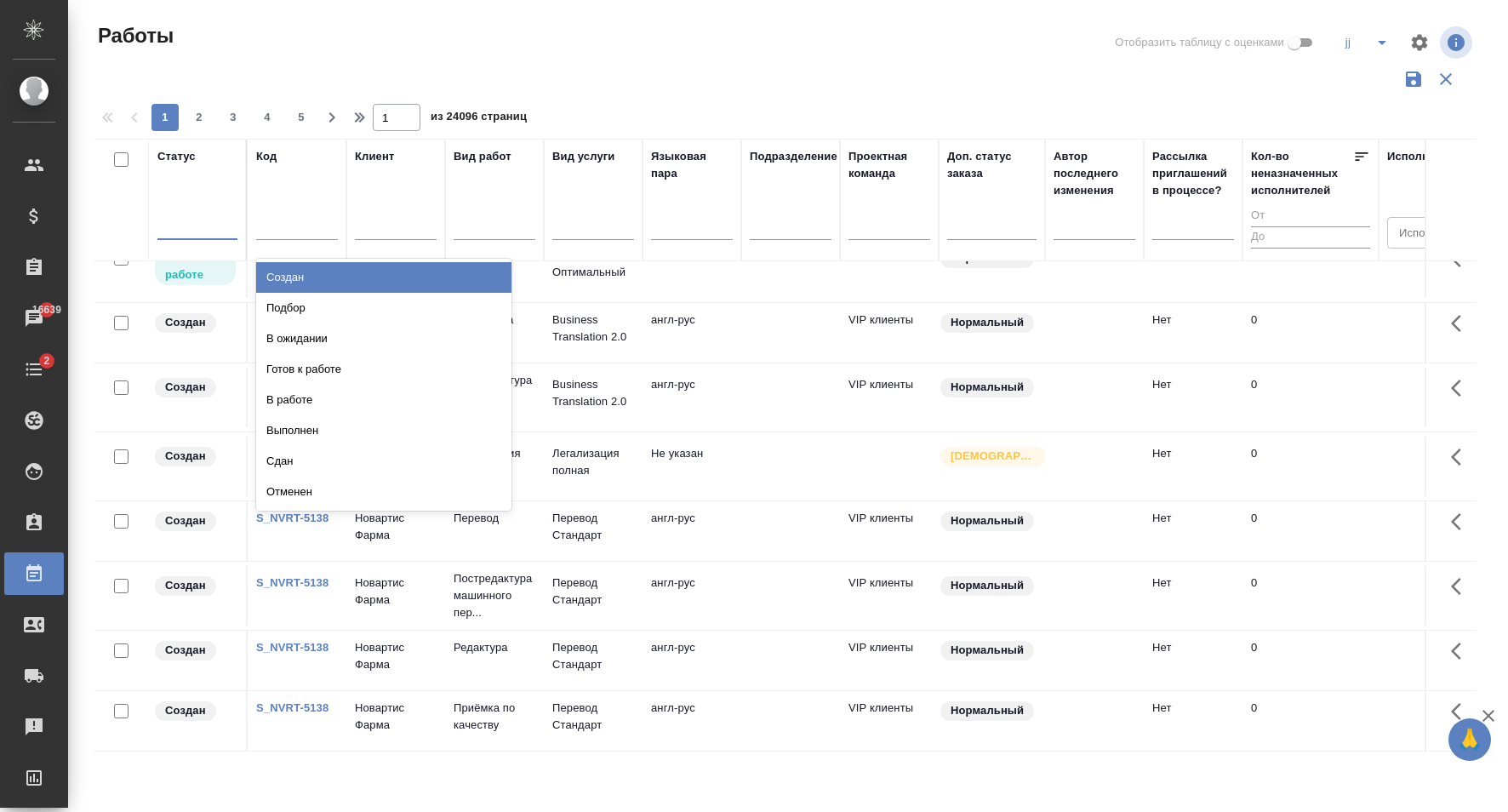
click at [235, 203] on div "Статус option Создан focused, 1 of 8. 8 results available. Use Up and Down to c…" at bounding box center [197, 199] width 80 height 103
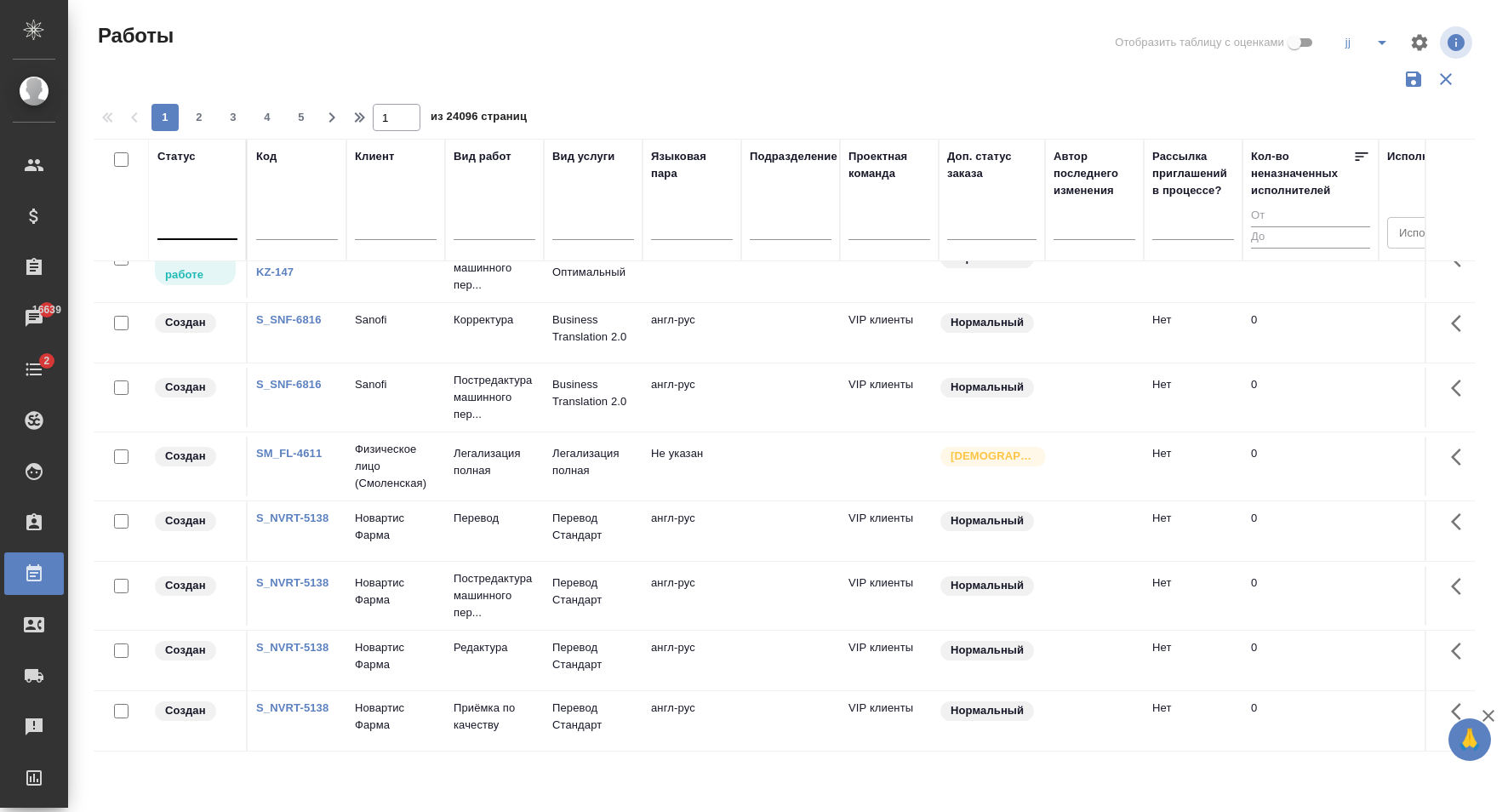
click at [198, 212] on div at bounding box center [197, 222] width 80 height 25
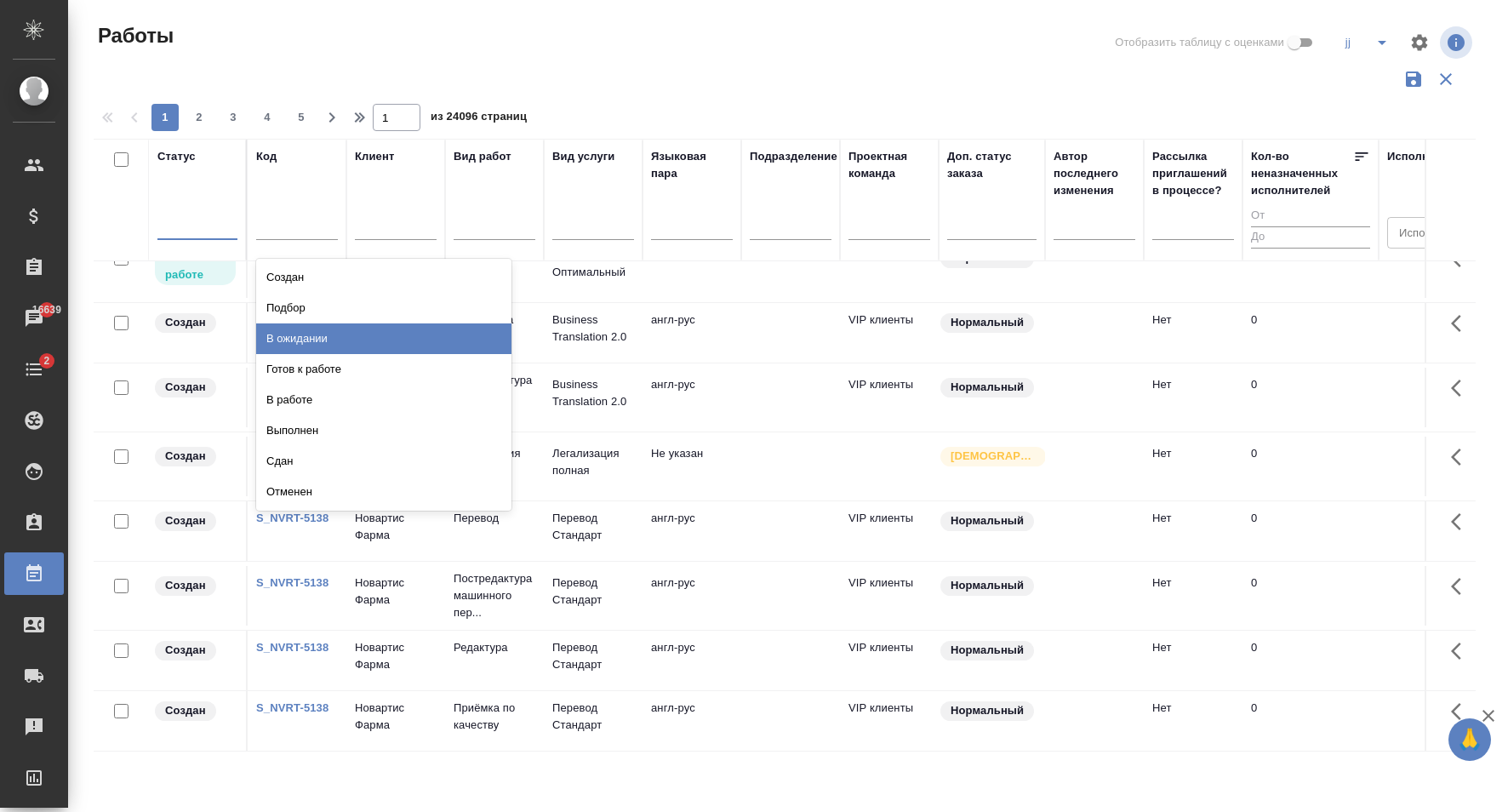
click at [308, 311] on div "Подбор" at bounding box center [384, 307] width 256 height 30
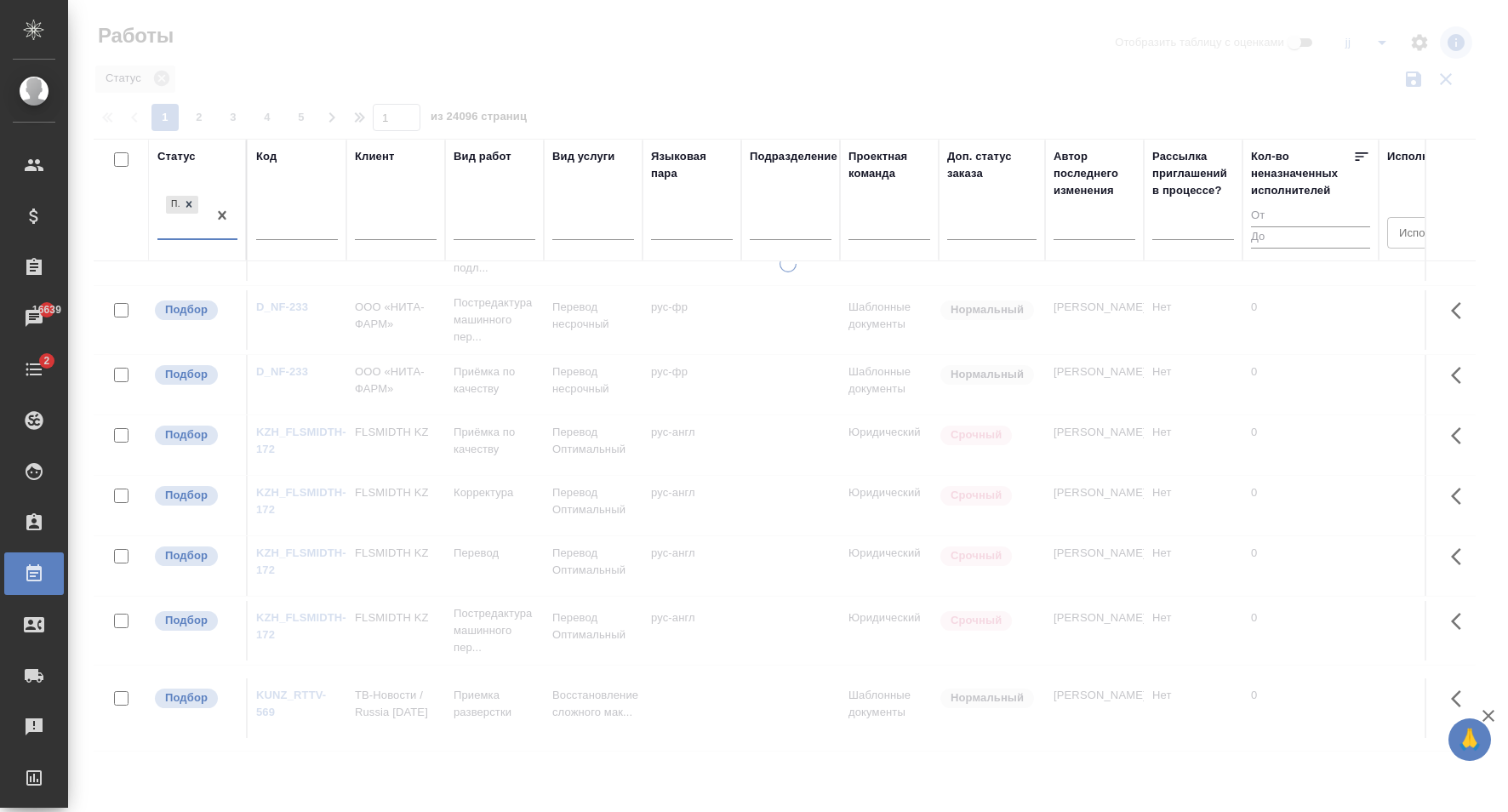
scroll to position [1231, 0]
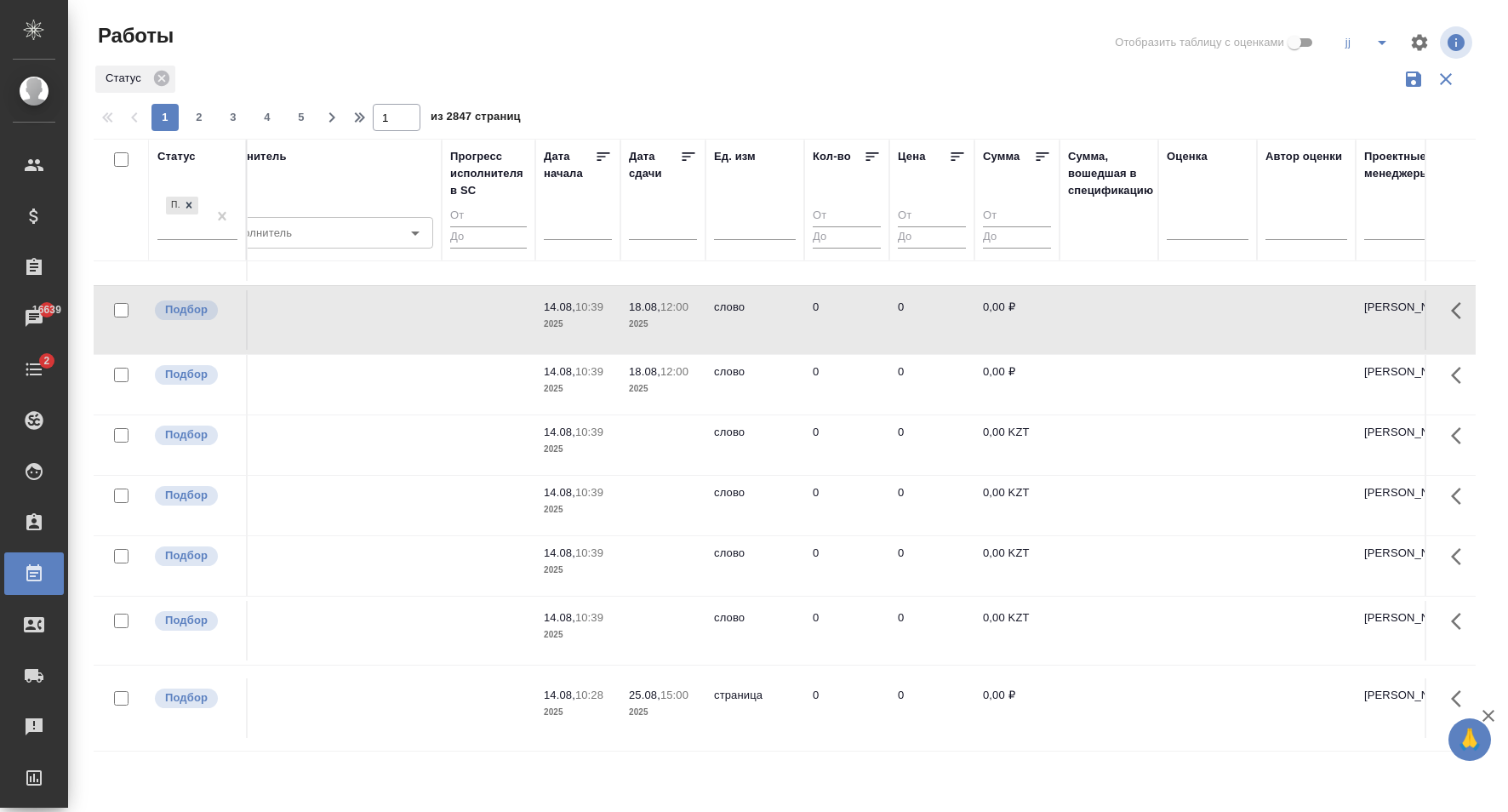
scroll to position [1231, 1175]
click at [206, 118] on span "2" at bounding box center [199, 117] width 28 height 17
type input "2"
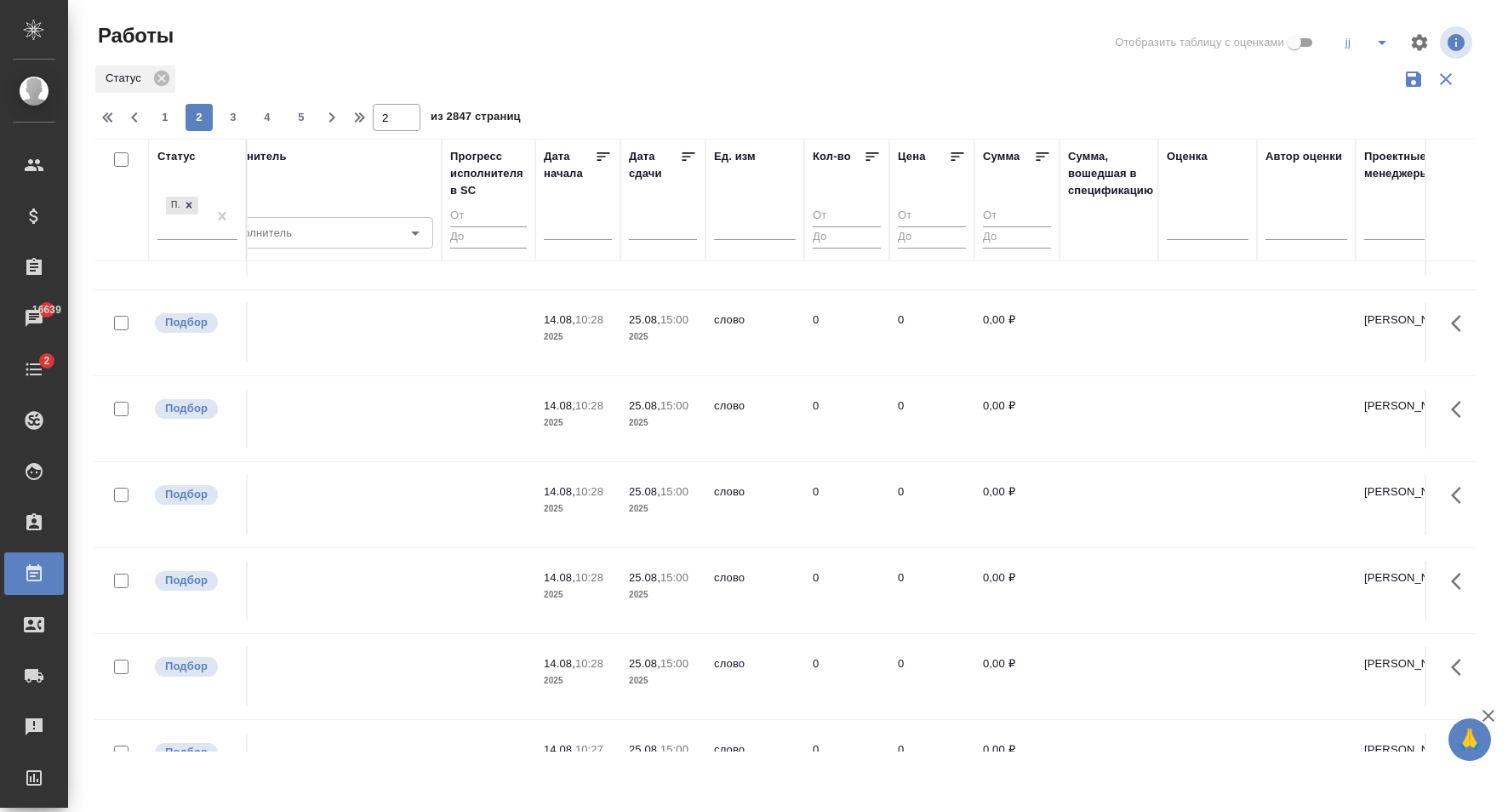
scroll to position [1537, 1175]
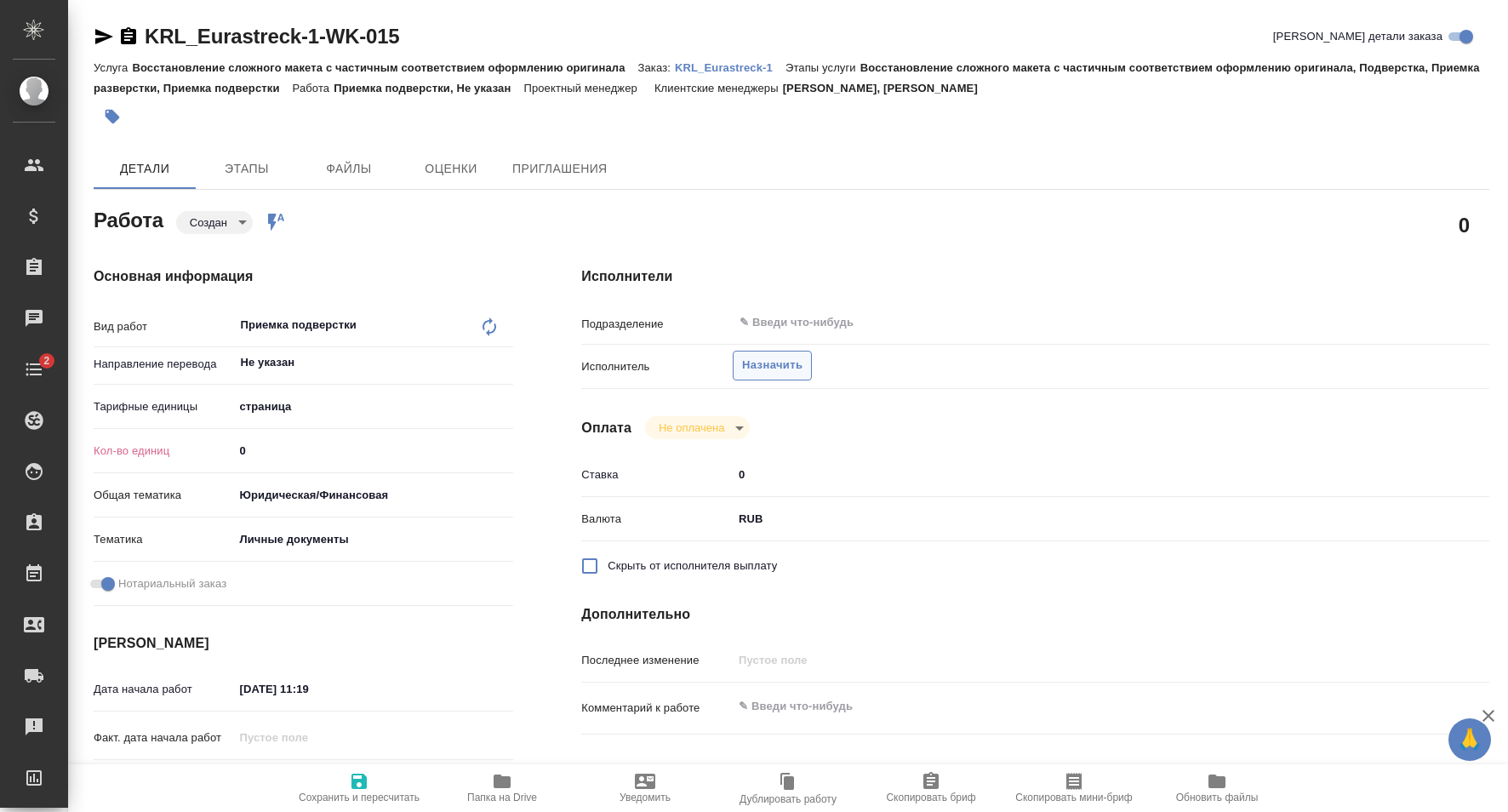
click at [782, 351] on button "Назначить" at bounding box center [772, 365] width 79 height 30
type textarea "x"
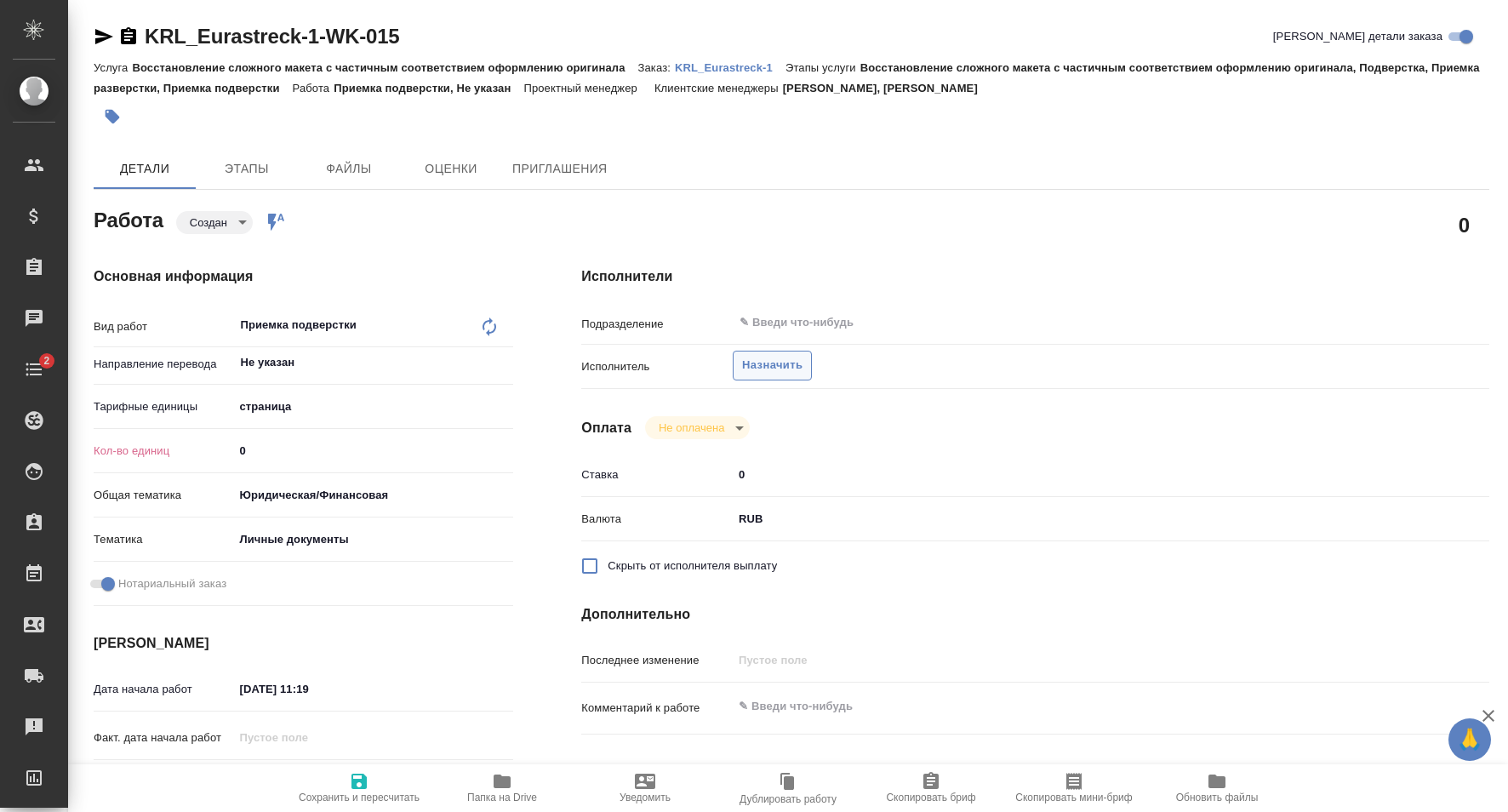
type textarea "x"
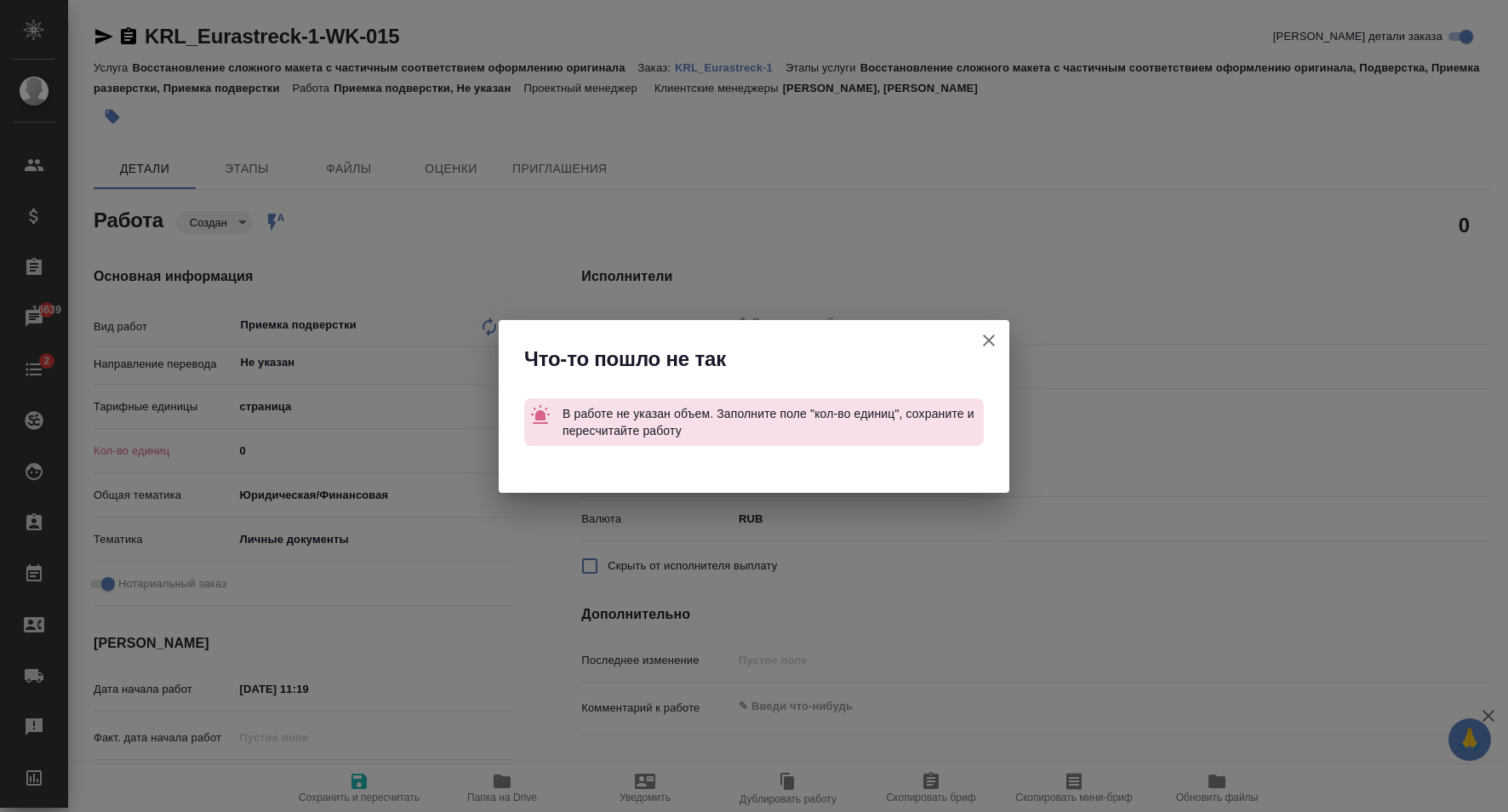
click at [978, 340] on icon "button" at bounding box center [988, 340] width 20 height 20
type textarea "x"
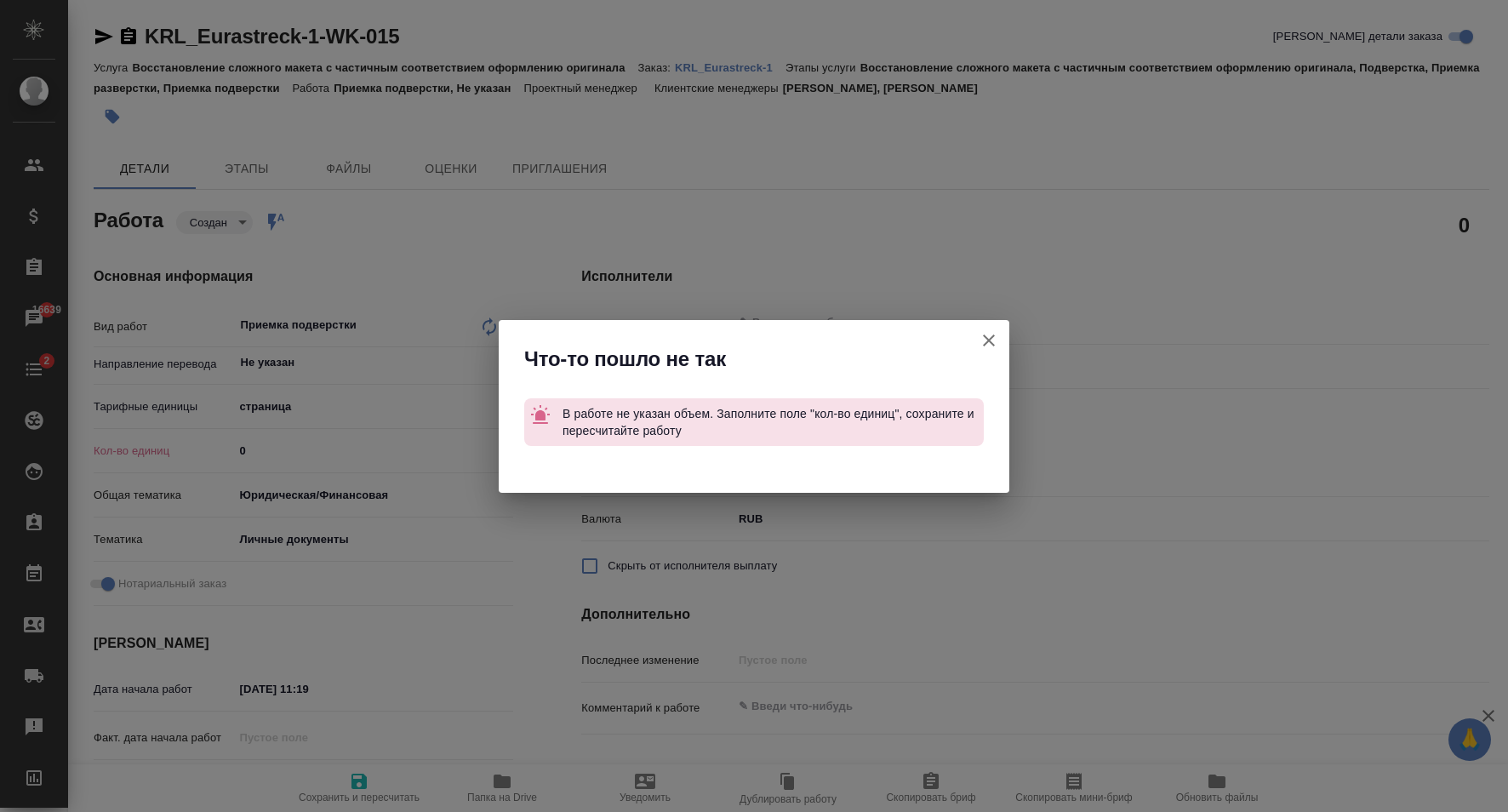
type textarea "x"
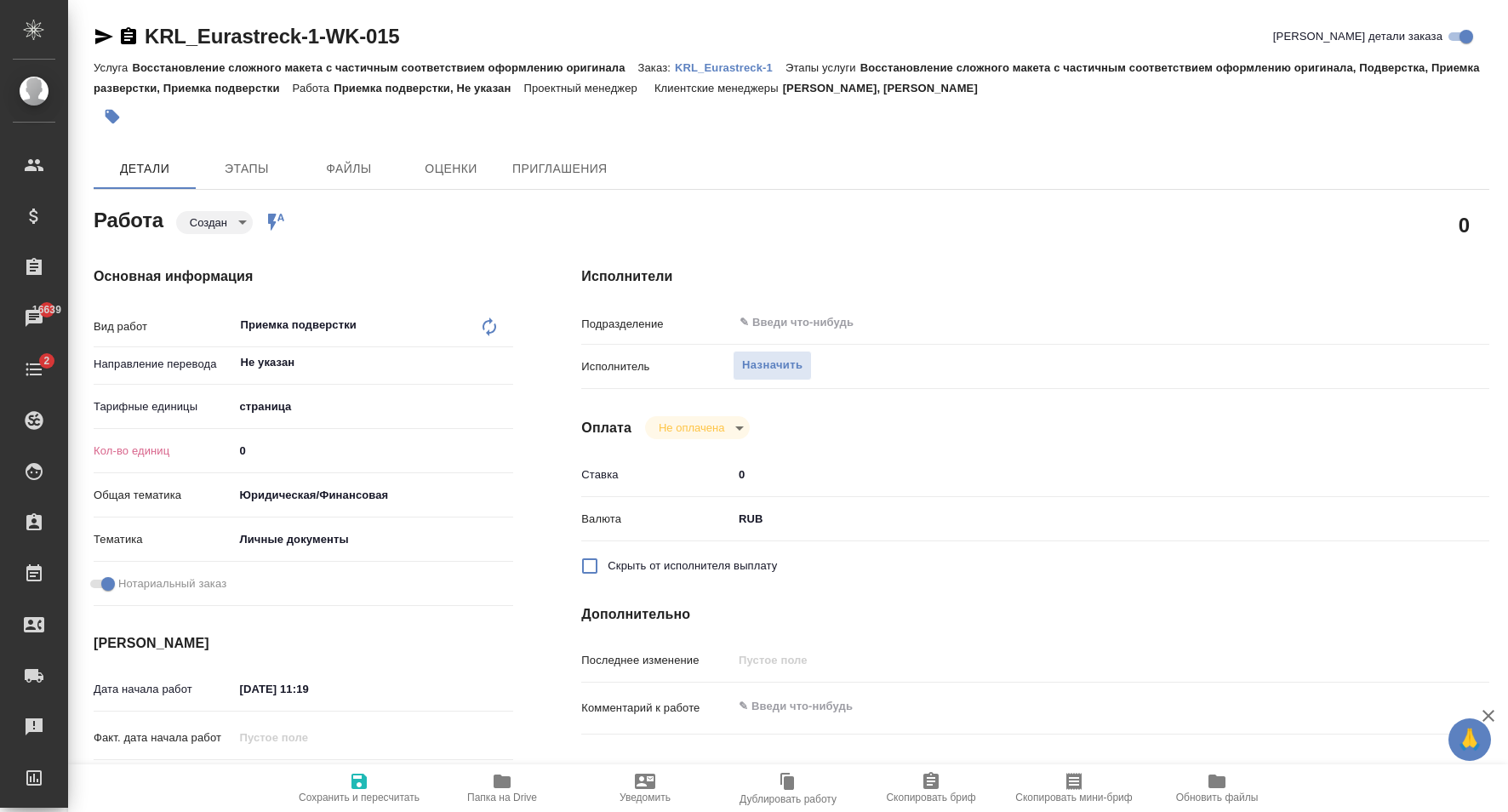
click at [1043, 1] on div "KRL_Eurastreck-1-WK-015 Кратко детали заказа Услуга Восстановление сложного мак…" at bounding box center [791, 734] width 1414 height 1468
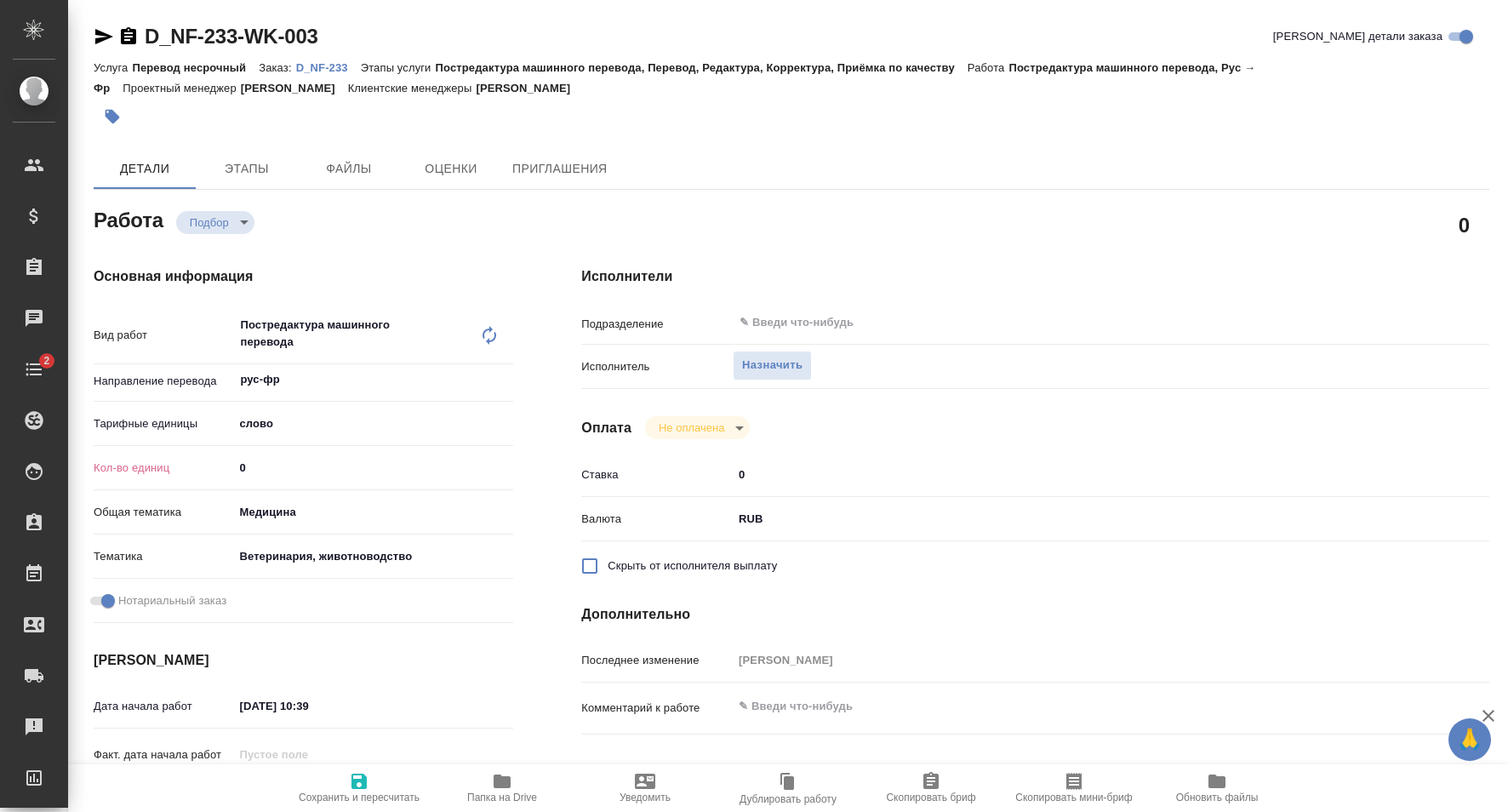
type textarea "x"
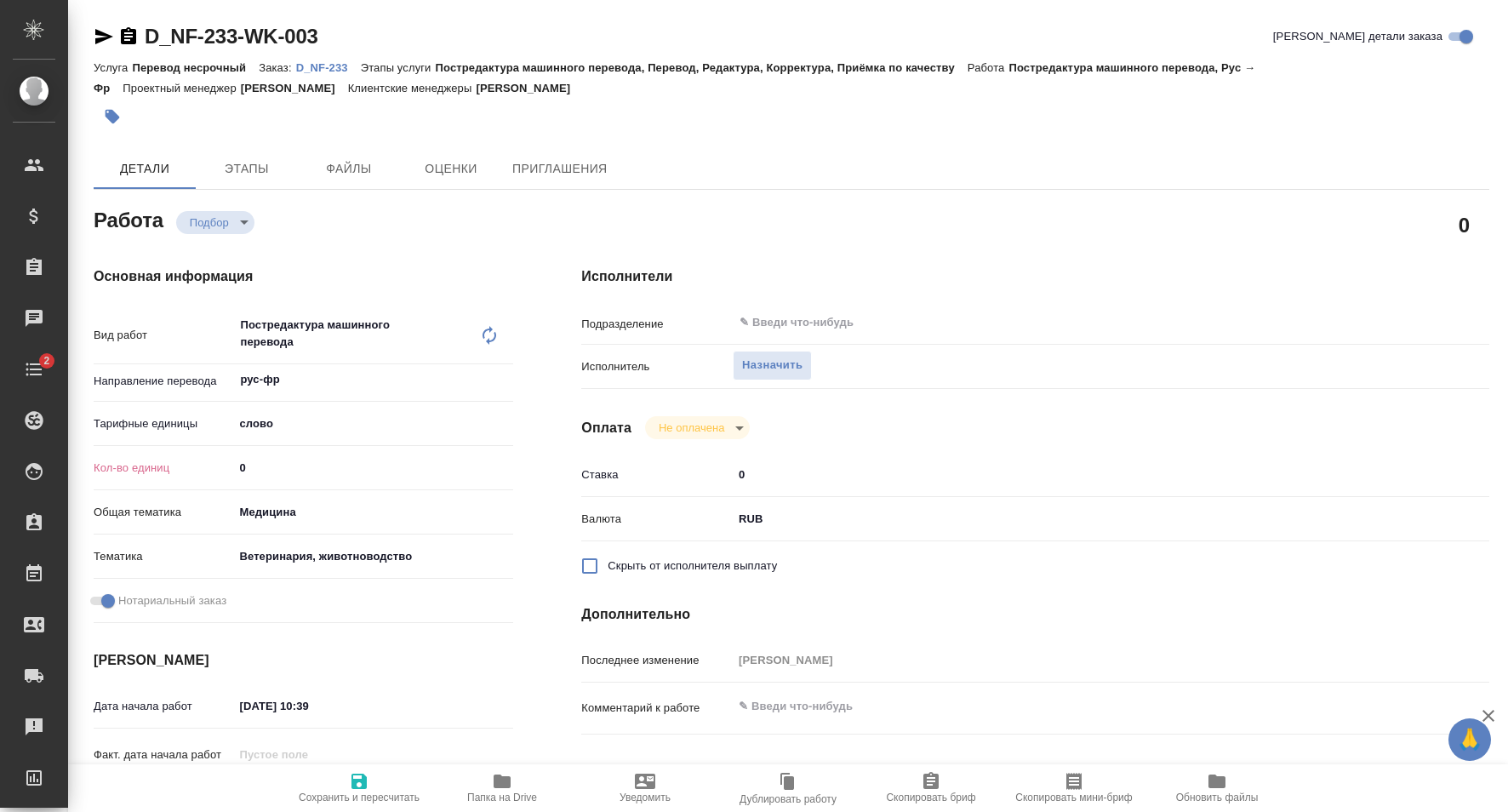
type textarea "x"
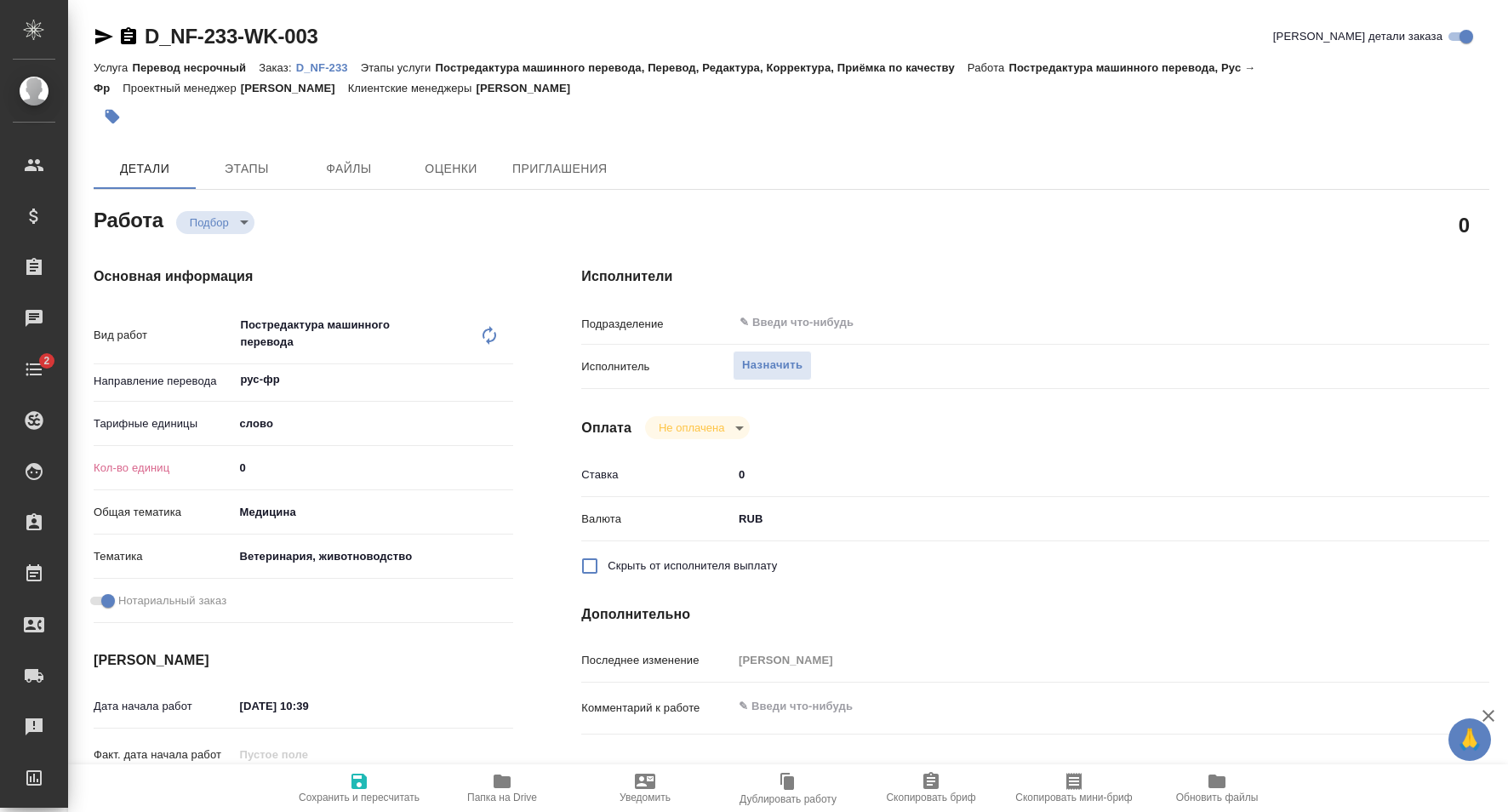
type textarea "x"
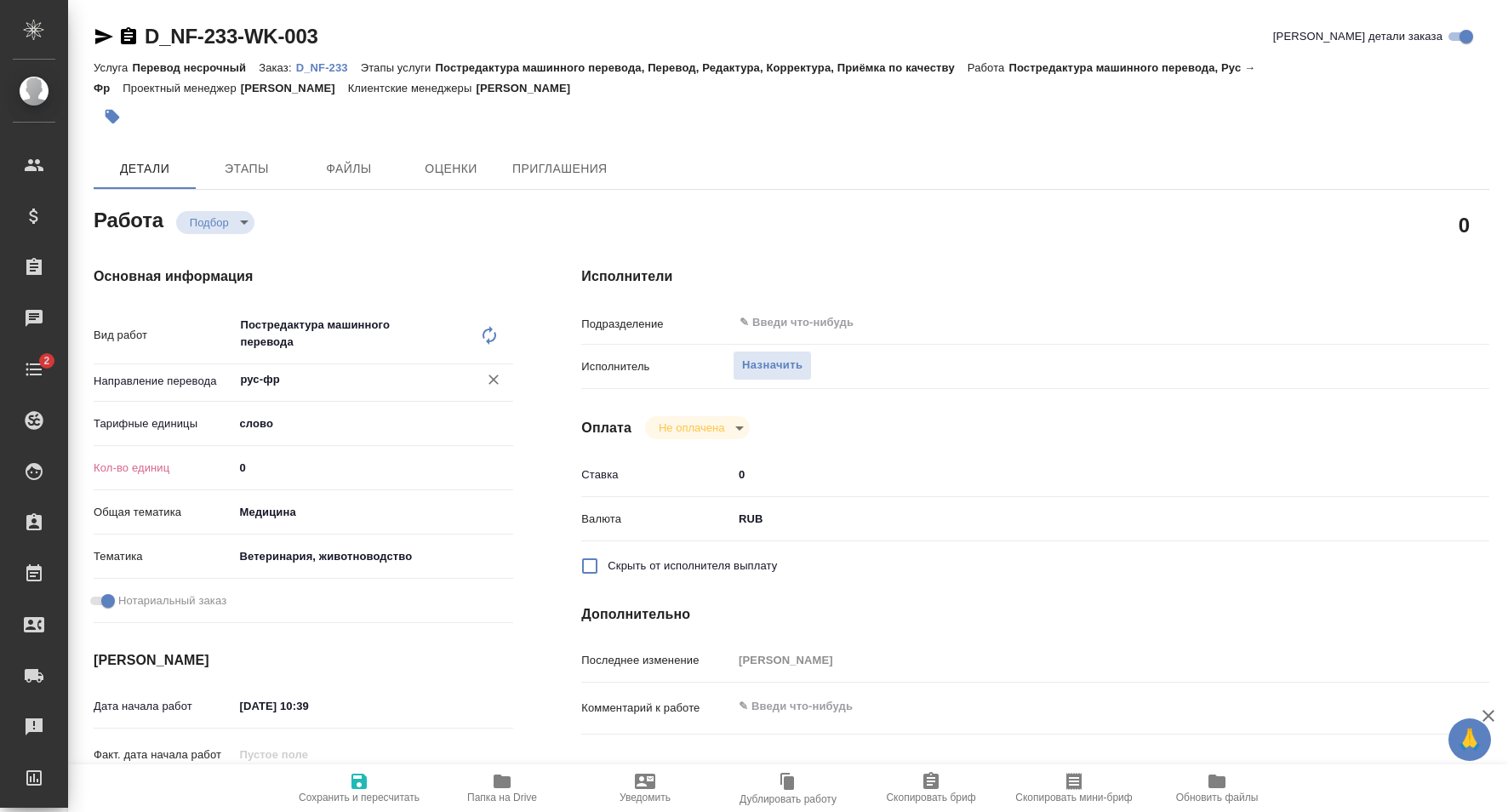
type textarea "x"
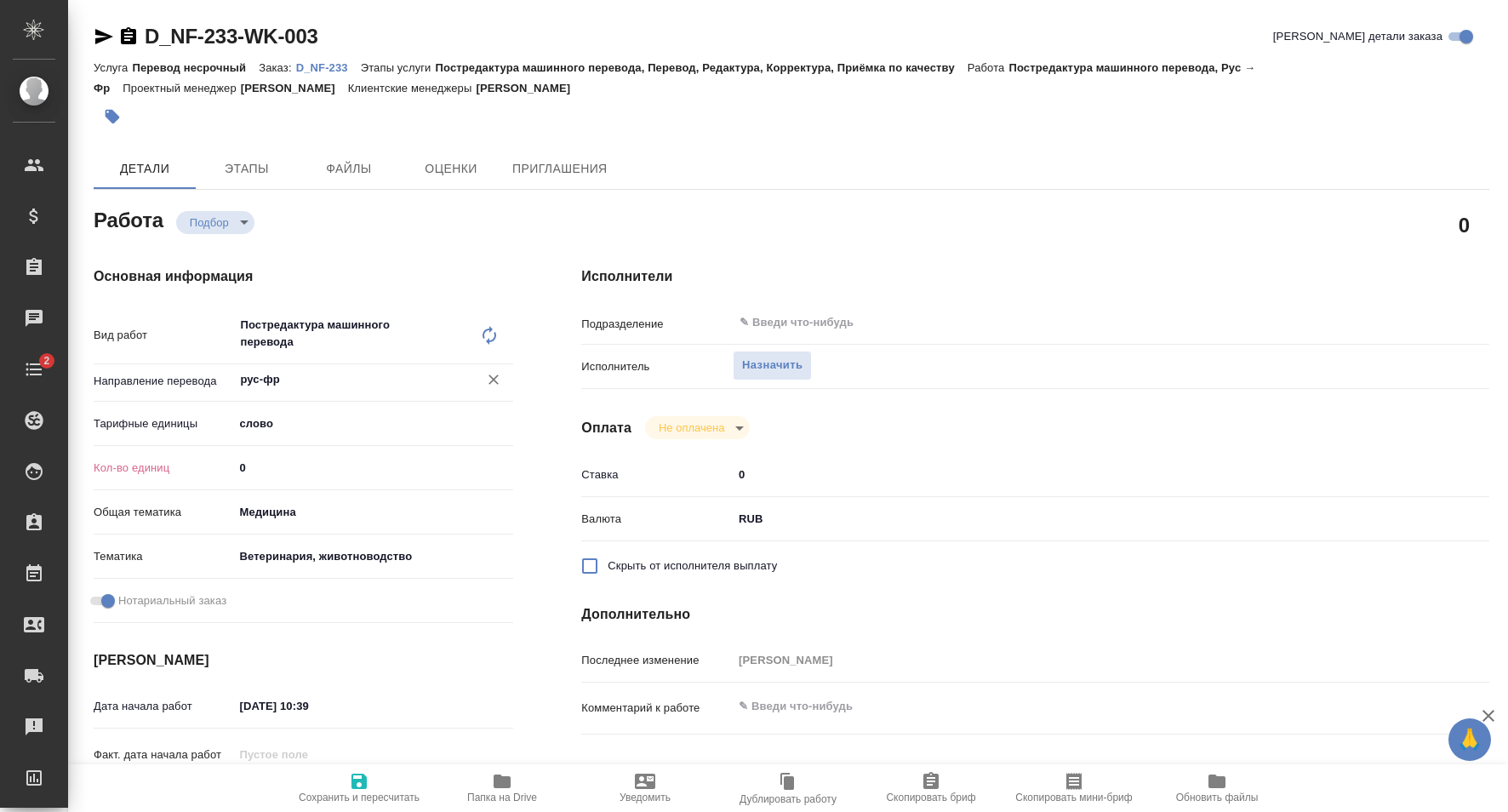
type textarea "x"
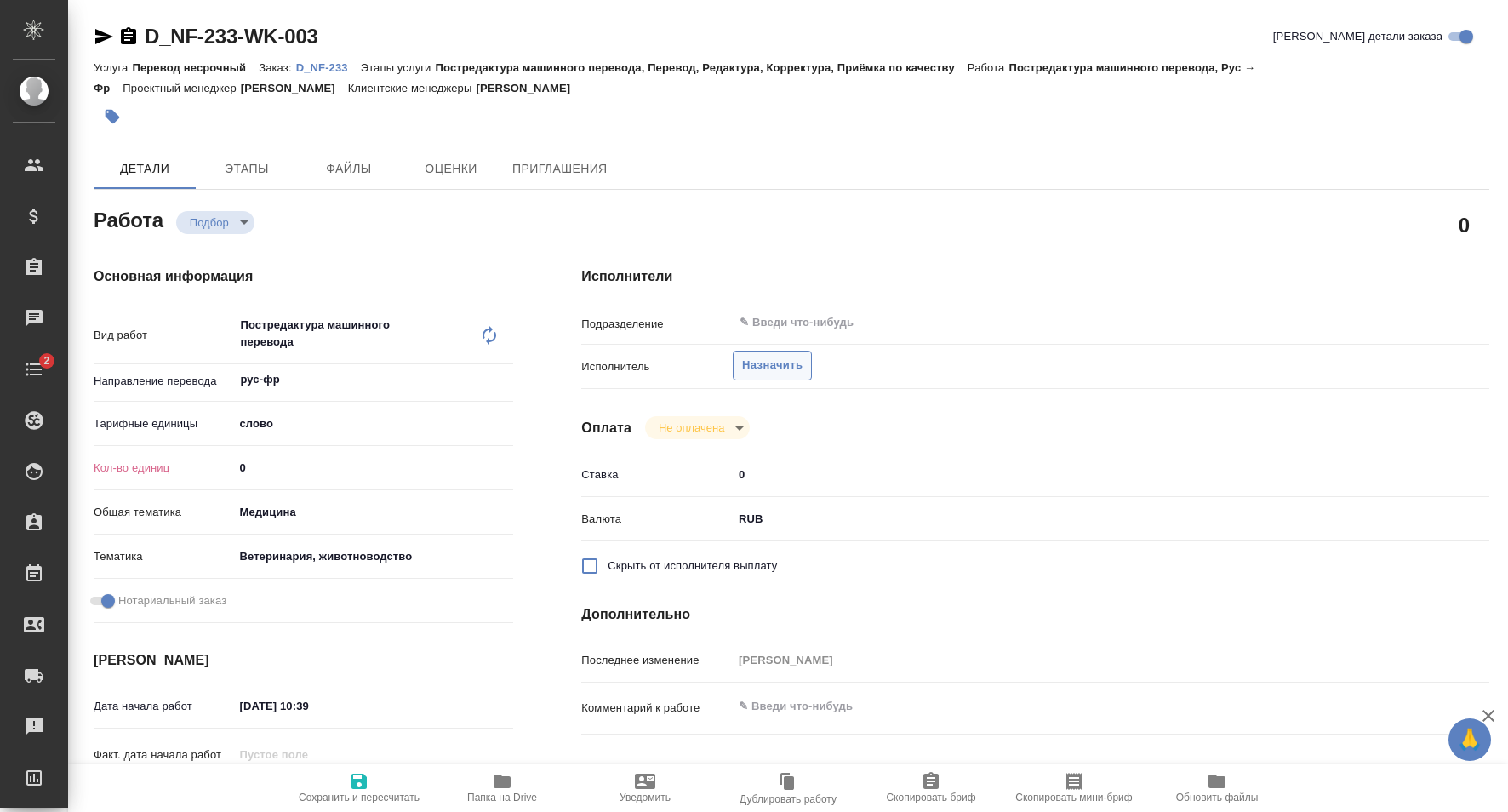
click at [755, 355] on span "Назначить" at bounding box center [772, 364] width 60 height 19
type textarea "x"
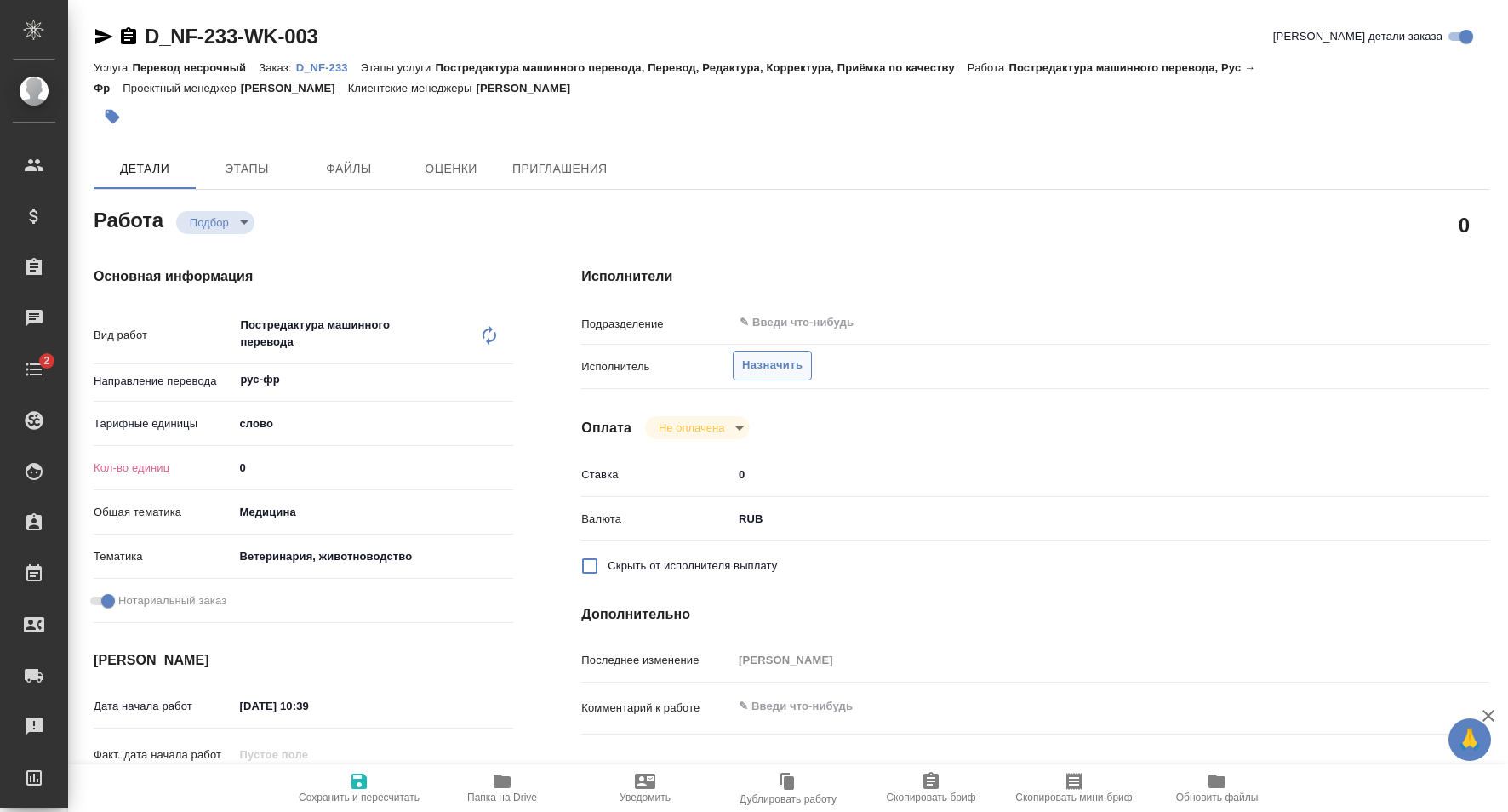
type textarea "x"
